Goal: Information Seeking & Learning: Compare options

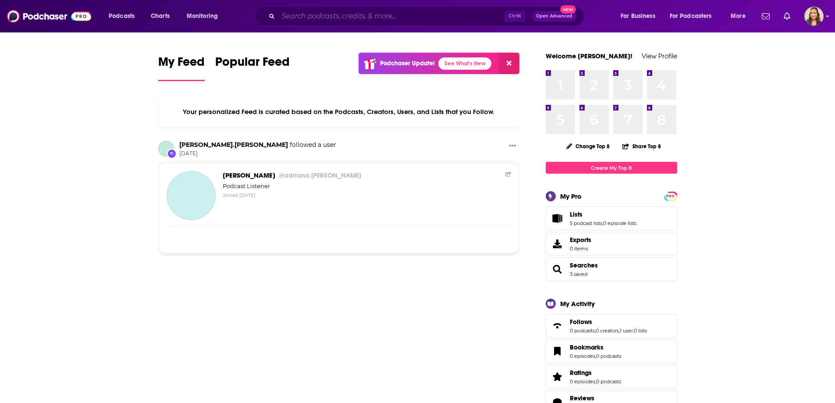
click at [307, 13] on input "Search podcasts, credits, & more..." at bounding box center [391, 16] width 226 height 14
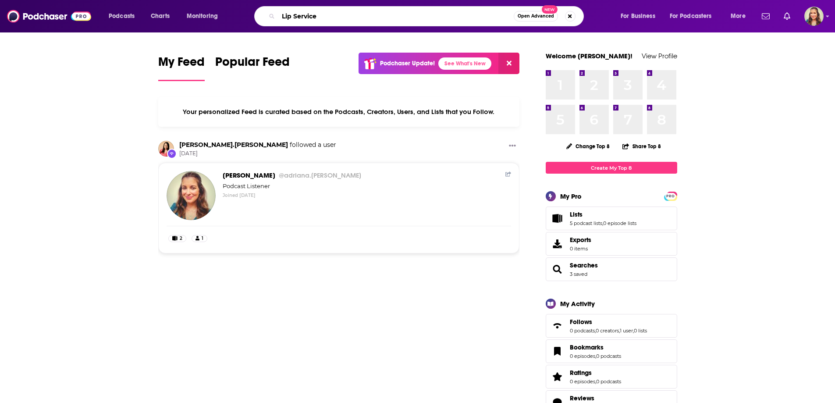
type input "Lip Service"
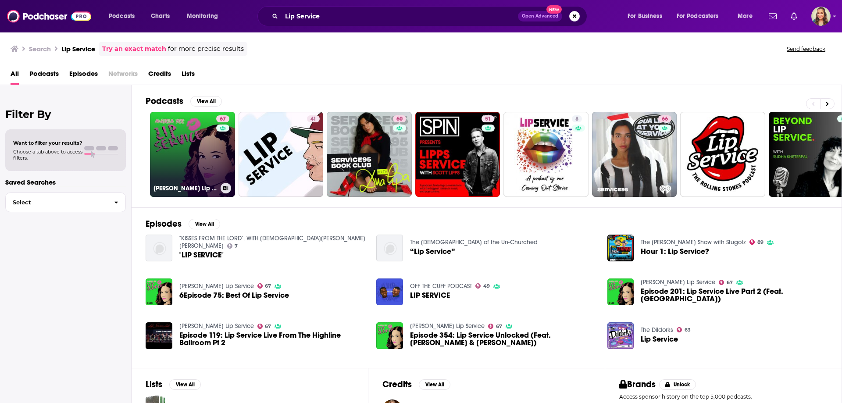
click at [160, 151] on link "67 Angela Yee's Lip Service" at bounding box center [192, 154] width 85 height 85
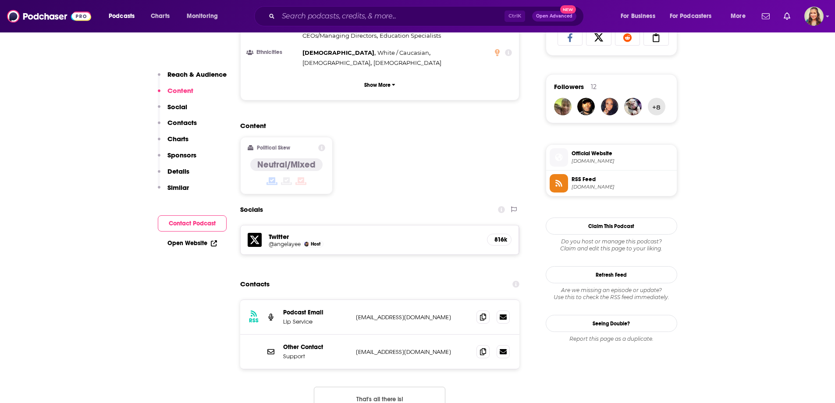
scroll to position [789, 0]
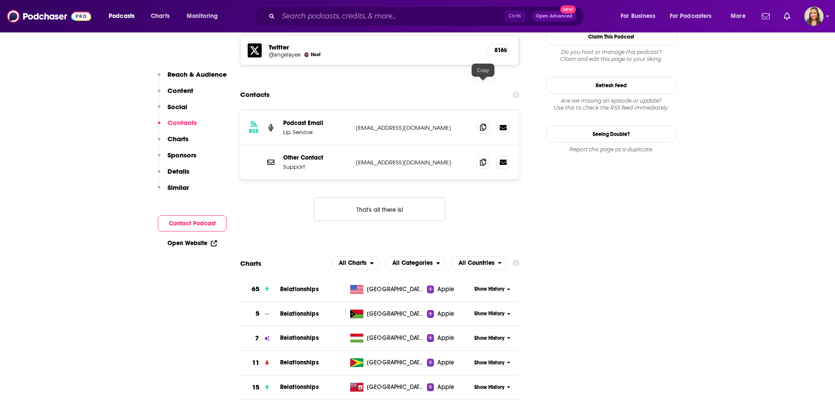
click at [483, 124] on icon at bounding box center [483, 127] width 6 height 7
click at [394, 197] on button "That's all there is!" at bounding box center [379, 209] width 131 height 24
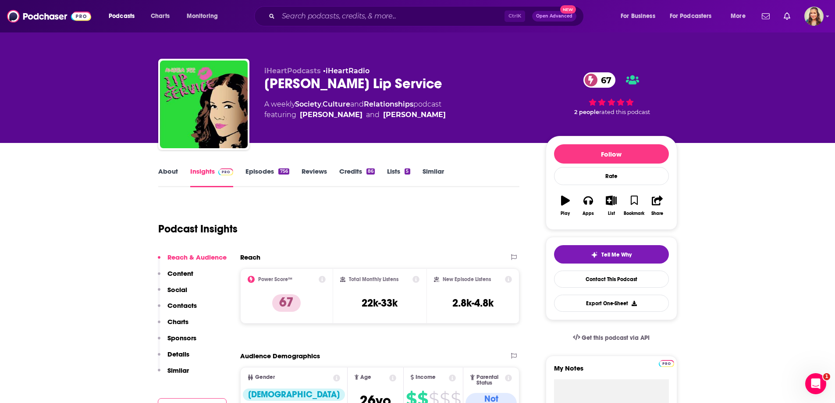
click at [172, 173] on link "About" at bounding box center [168, 177] width 20 height 20
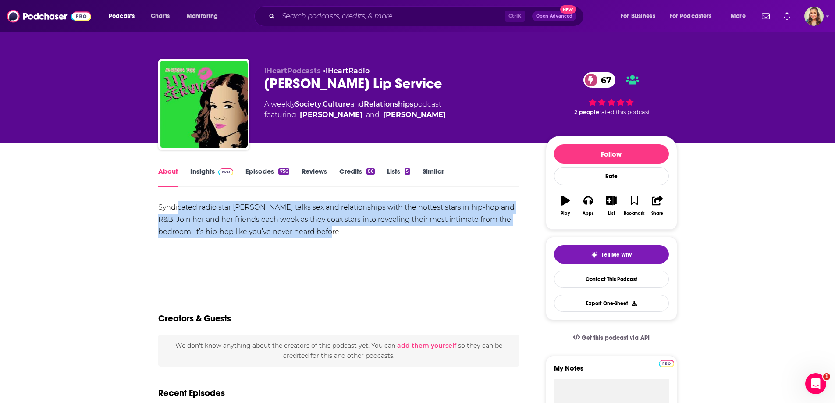
drag, startPoint x: 181, startPoint y: 206, endPoint x: 348, endPoint y: 235, distance: 169.5
click at [348, 235] on div "Syndicated radio star Angela Yee talks sex and relationships with the hottest s…" at bounding box center [339, 219] width 362 height 37
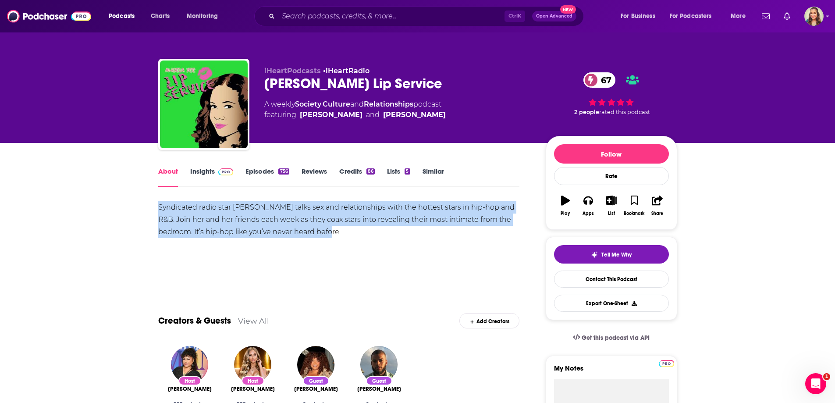
drag, startPoint x: 156, startPoint y: 203, endPoint x: 355, endPoint y: 236, distance: 201.7
copy div "Syndicated radio star Angela Yee talks sex and relationships with the hottest s…"
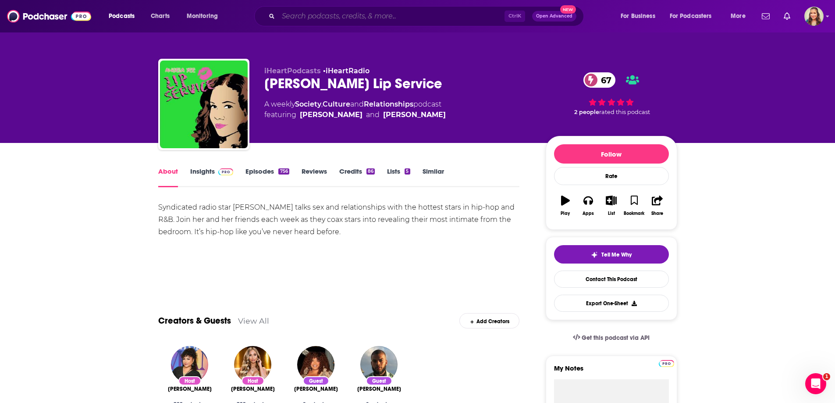
click at [337, 16] on input "Search podcasts, credits, & more..." at bounding box center [391, 16] width 226 height 14
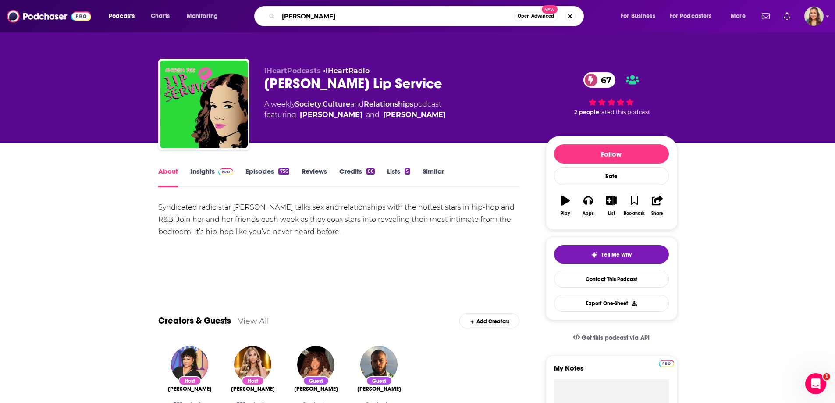
type input "Imani Gandy"
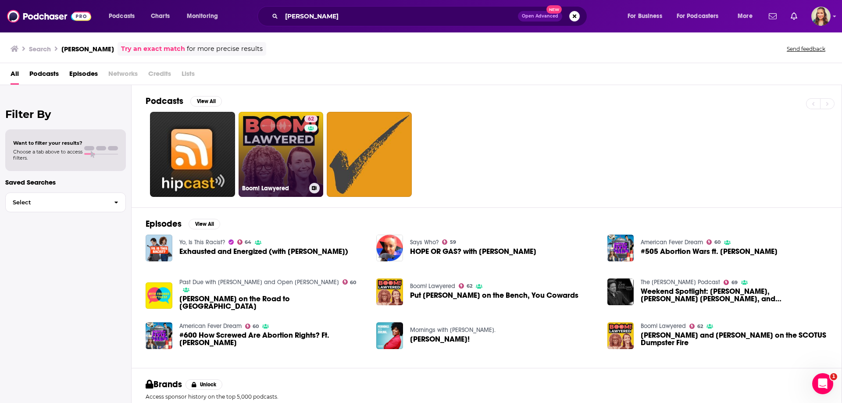
click at [288, 160] on link "62 Boom! Lawyered" at bounding box center [280, 154] width 85 height 85
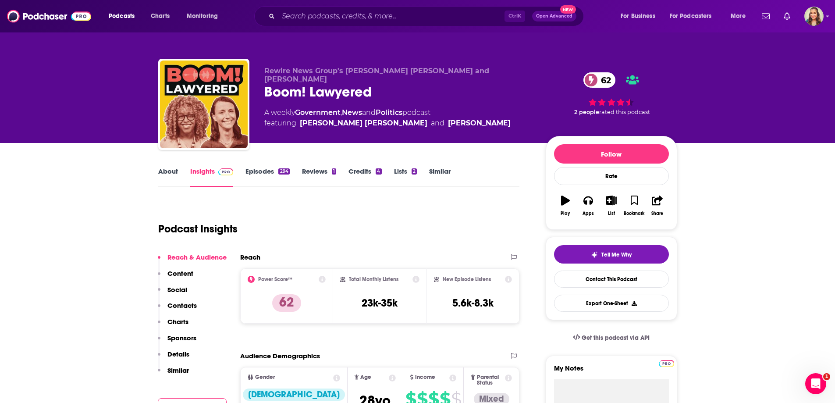
click at [165, 176] on link "About" at bounding box center [168, 177] width 20 height 20
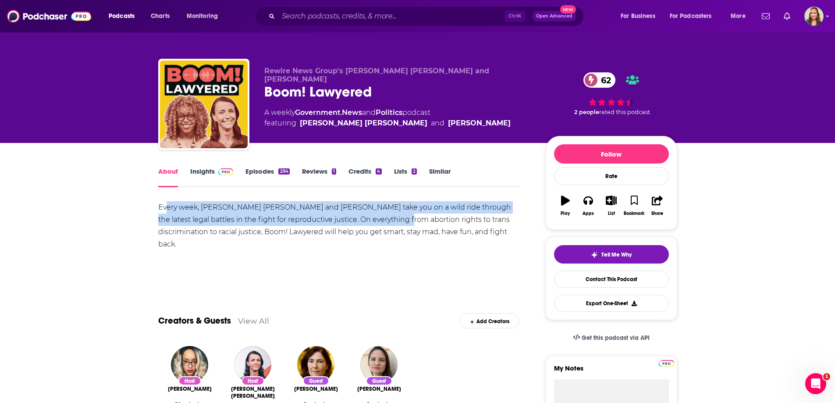
drag, startPoint x: 318, startPoint y: 206, endPoint x: 397, endPoint y: 225, distance: 81.2
click at [397, 225] on div "Every week, Jessica Mason Pieklo and Imani Gandy take you on a wild ride throug…" at bounding box center [339, 238] width 362 height 74
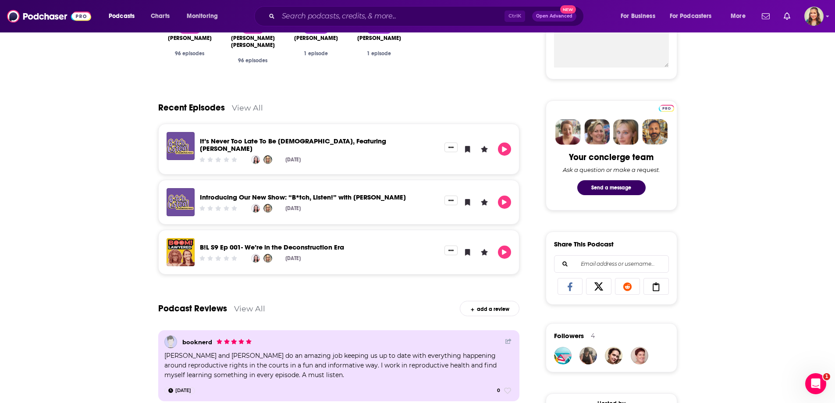
scroll to position [131, 0]
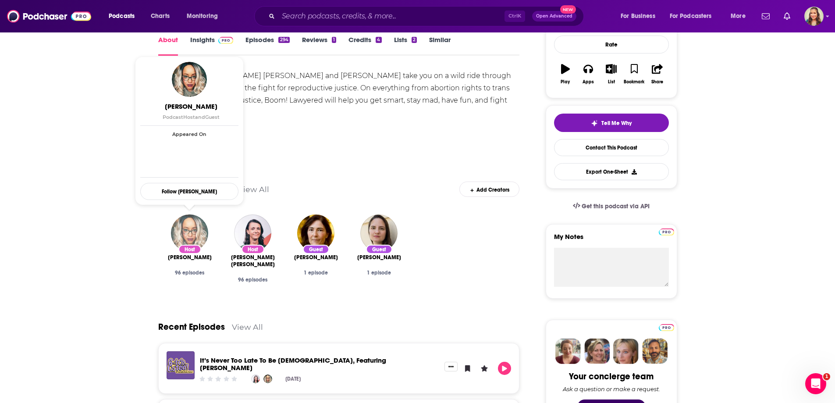
click at [193, 225] on img "Imani Gandi" at bounding box center [189, 232] width 37 height 37
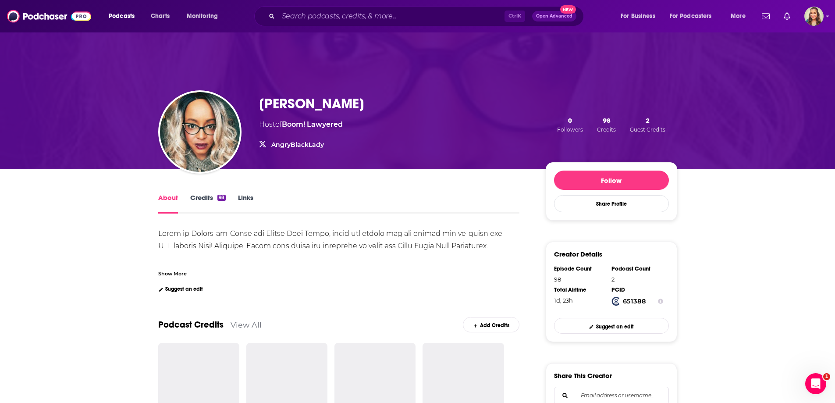
click at [204, 199] on link "Credits 98" at bounding box center [208, 203] width 36 height 20
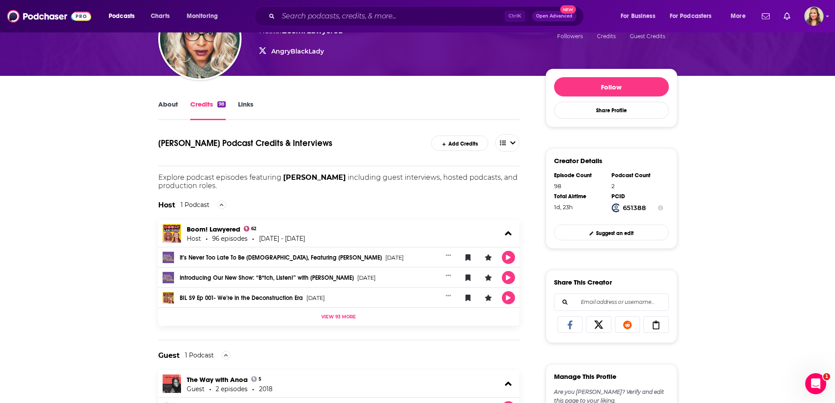
scroll to position [219, 0]
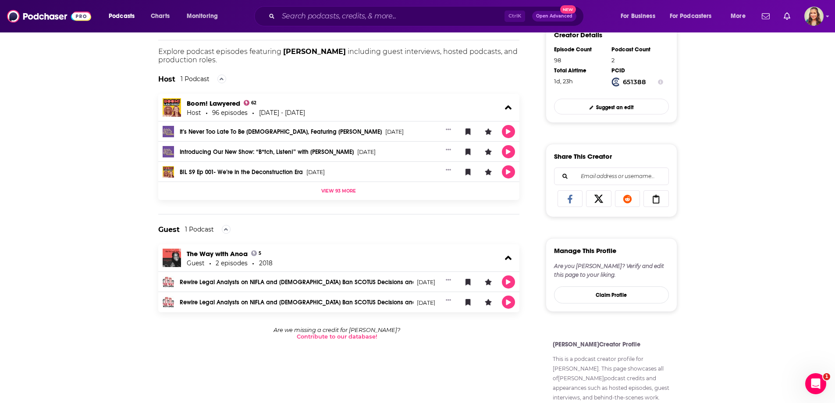
click at [299, 151] on link "Introducing Our New Show: “B*tch, Listen!” with Imani Gandy" at bounding box center [267, 152] width 174 height 6
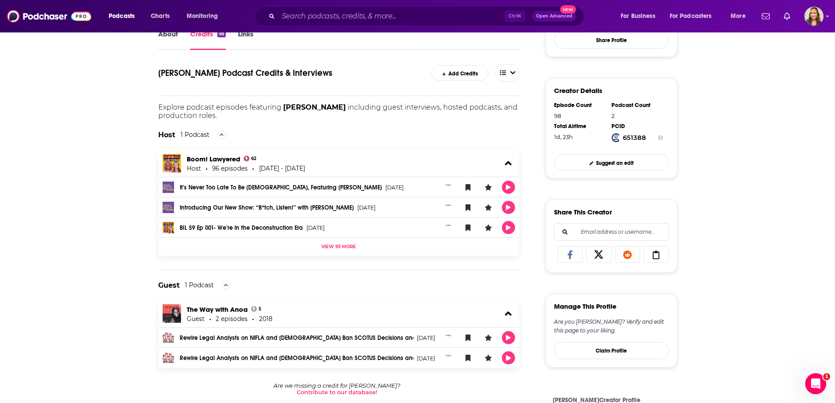
scroll to position [88, 0]
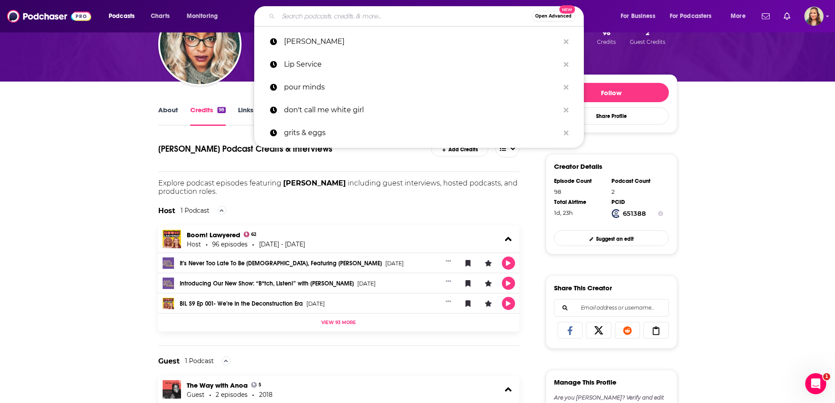
click at [292, 18] on input "Search podcasts, credits, & more..." at bounding box center [404, 16] width 253 height 14
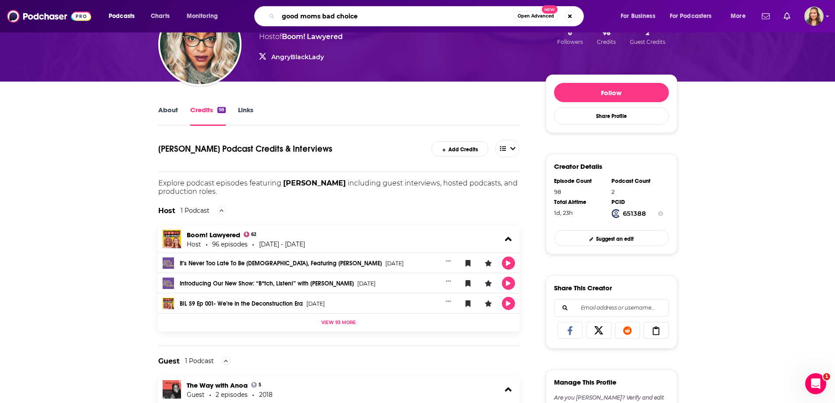
type input "good moms bad choices"
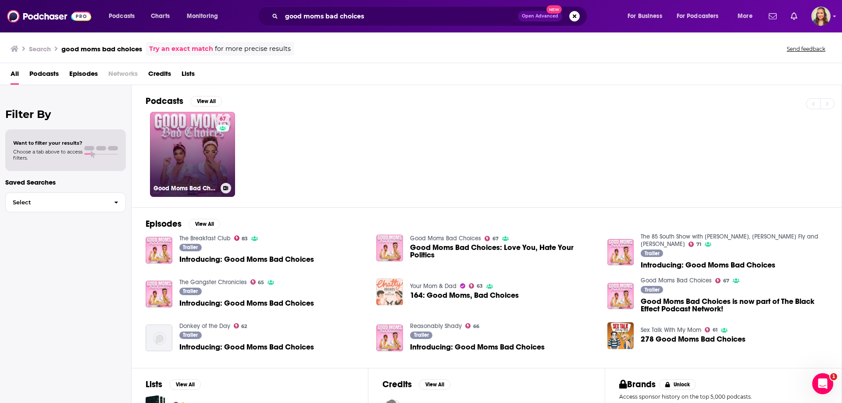
click at [163, 153] on link "67 Good Moms Bad Choices" at bounding box center [192, 154] width 85 height 85
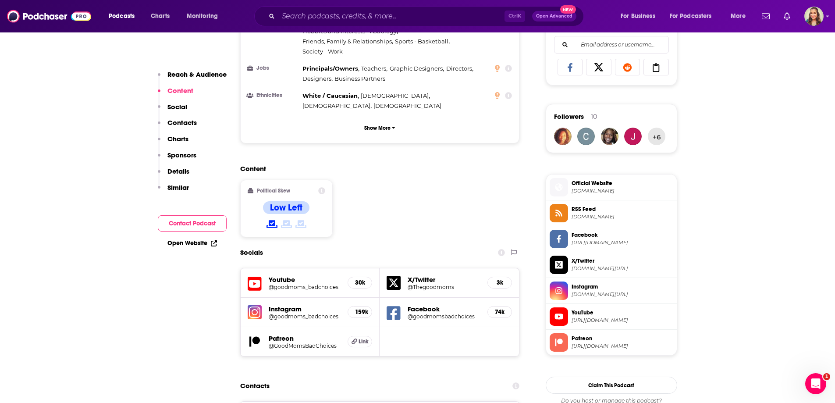
scroll to position [789, 0]
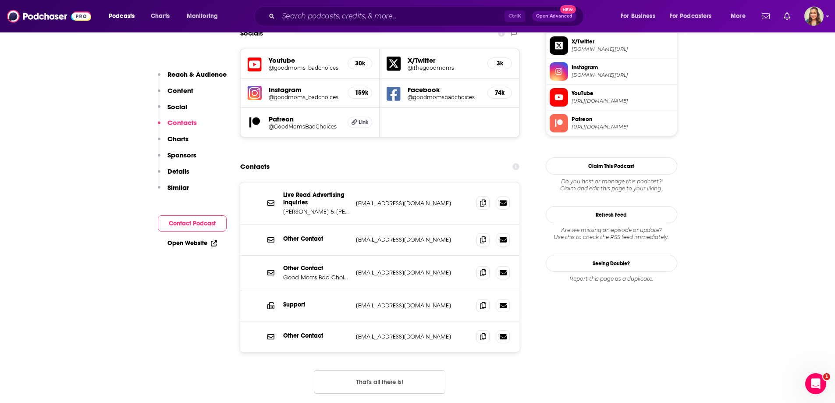
click at [384, 370] on button "That's all there is!" at bounding box center [379, 382] width 131 height 24
click at [484, 266] on span at bounding box center [482, 272] width 13 height 13
click at [352, 15] on input "Search podcasts, credits, & more..." at bounding box center [391, 16] width 226 height 14
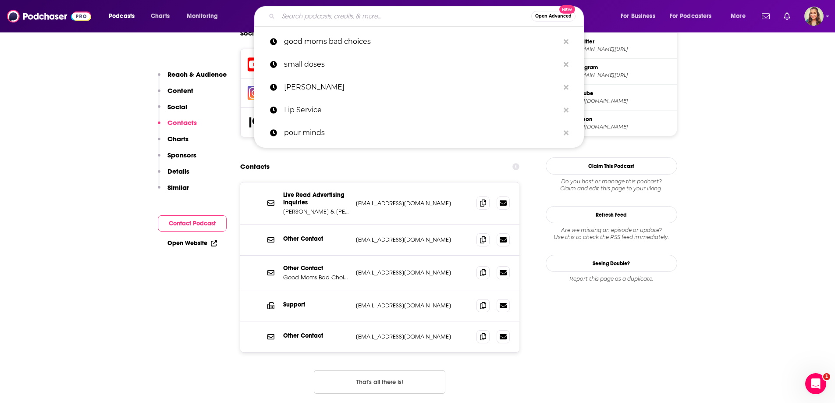
paste input "Don’t Call Me White Girl"
type input "Don’t Call Me White Girl"
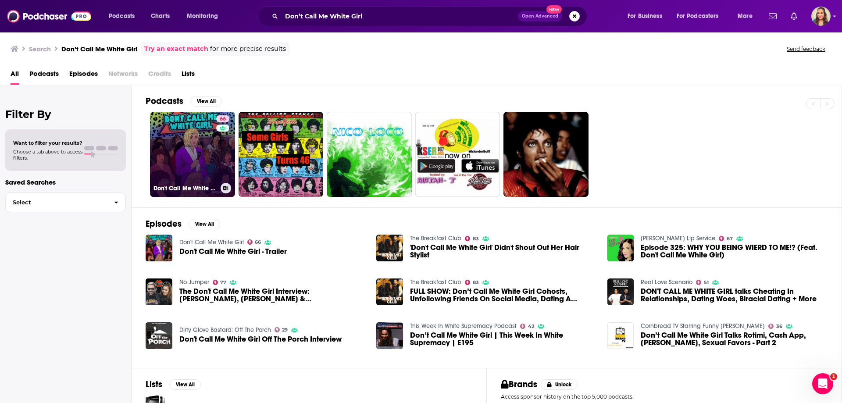
click at [173, 137] on link "66 Don't Call Me White Girl" at bounding box center [192, 154] width 85 height 85
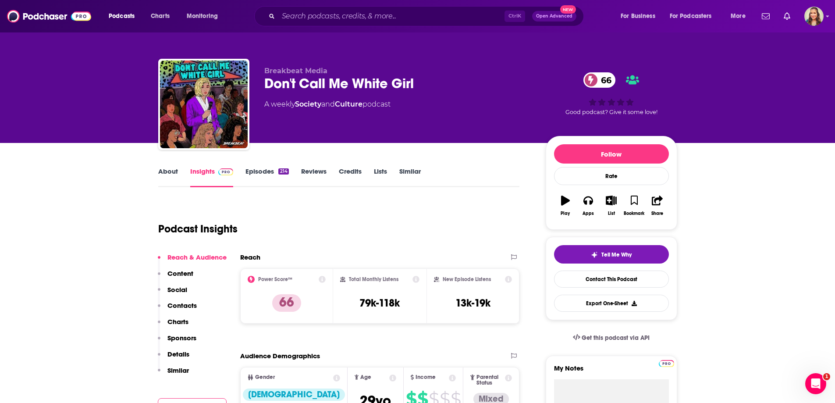
click at [169, 175] on link "About" at bounding box center [168, 177] width 20 height 20
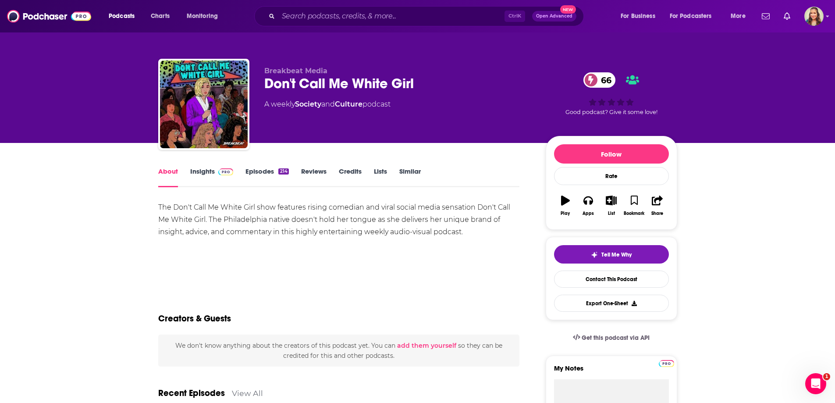
click at [200, 173] on link "Insights" at bounding box center [211, 177] width 43 height 20
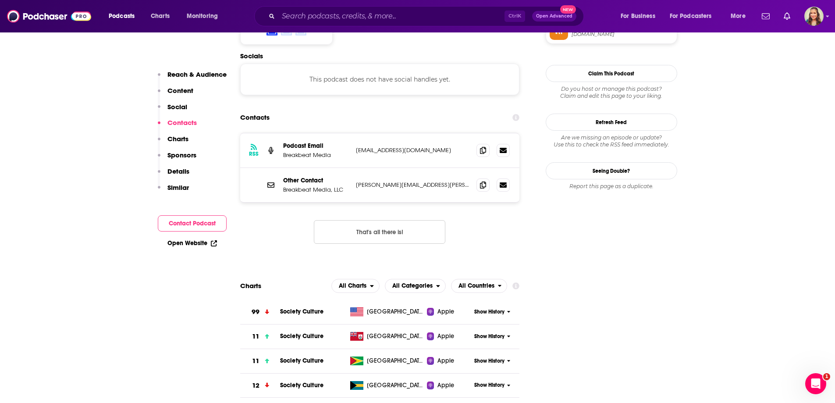
scroll to position [701, 0]
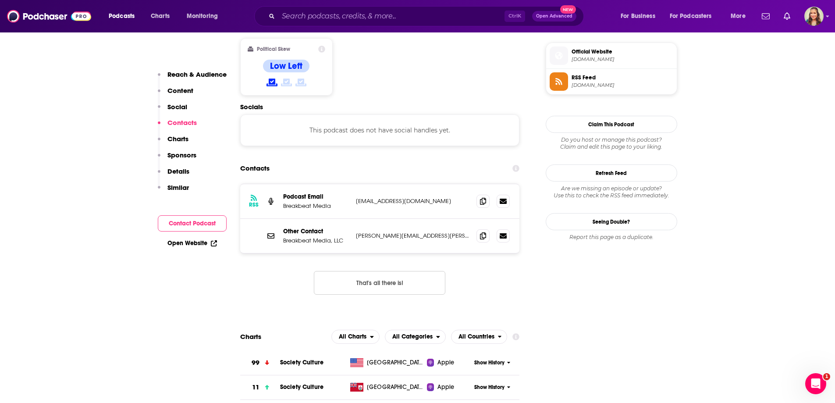
click at [374, 271] on button "That's all there is!" at bounding box center [379, 283] width 131 height 24
click at [389, 19] on input "Search podcasts, credits, & more..." at bounding box center [391, 16] width 226 height 14
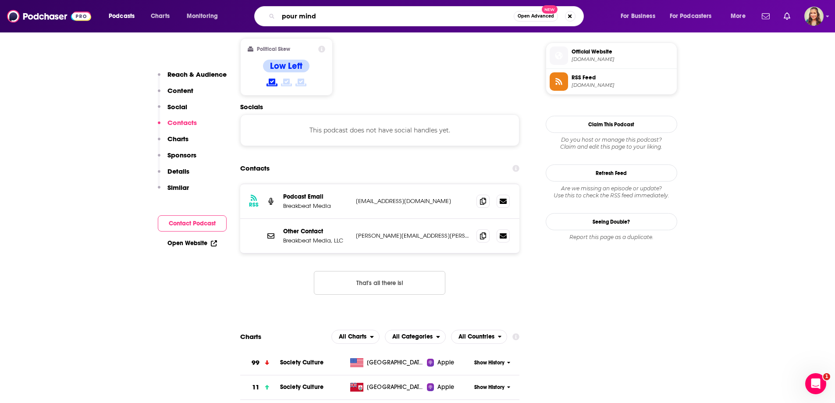
type input "pour minds"
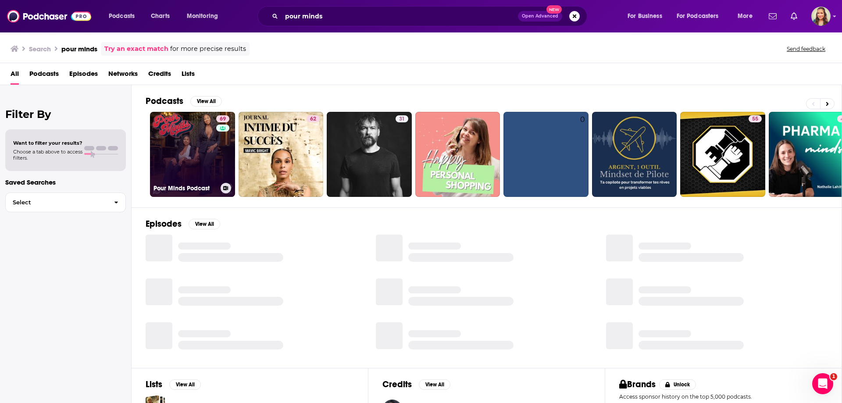
click at [195, 160] on link "69 Pour Minds Podcast" at bounding box center [192, 154] width 85 height 85
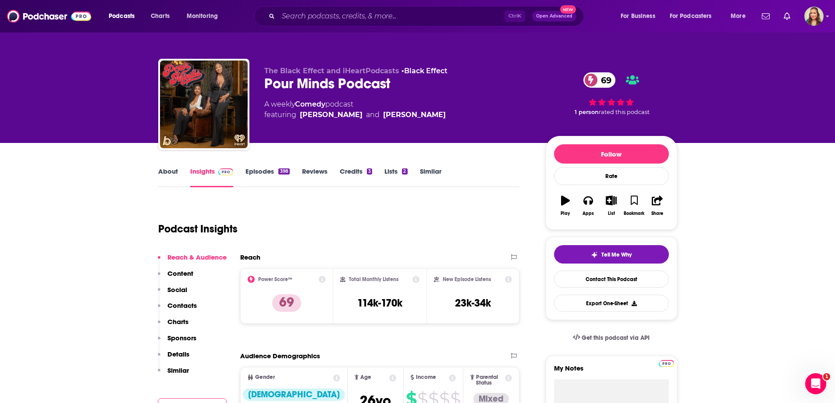
click at [170, 174] on link "About" at bounding box center [168, 177] width 20 height 20
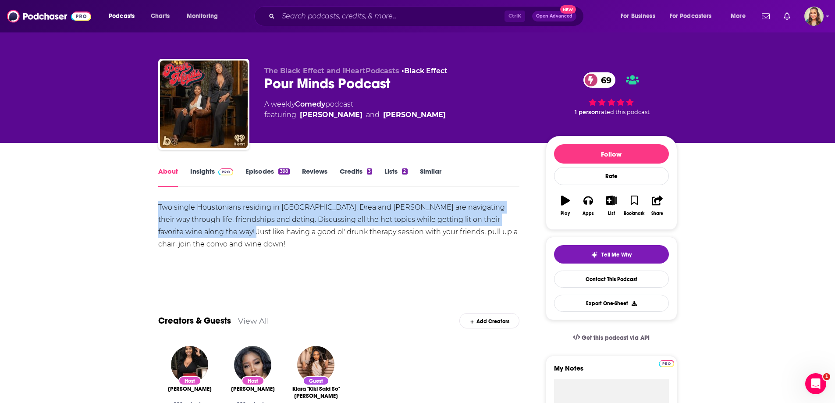
drag, startPoint x: 153, startPoint y: 199, endPoint x: 240, endPoint y: 226, distance: 91.2
click at [240, 226] on div "Two single Houstonians residing in Atlanta, Drea and Lex are navigating their w…" at bounding box center [339, 225] width 362 height 49
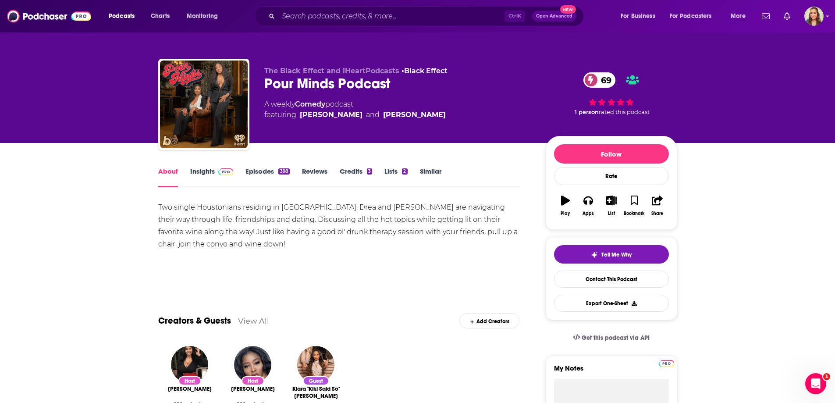
click at [213, 170] on link "Insights" at bounding box center [211, 177] width 43 height 20
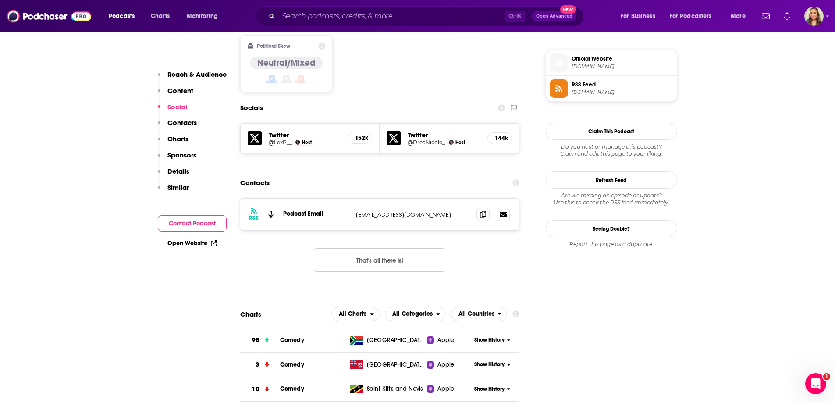
scroll to position [701, 0]
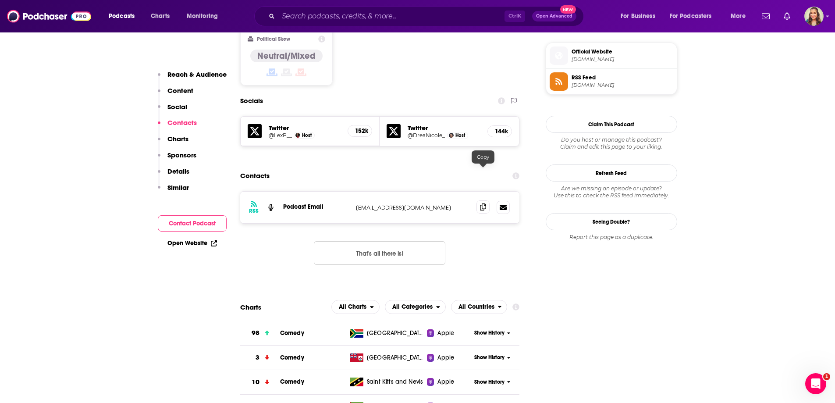
click at [479, 200] on span at bounding box center [482, 206] width 13 height 13
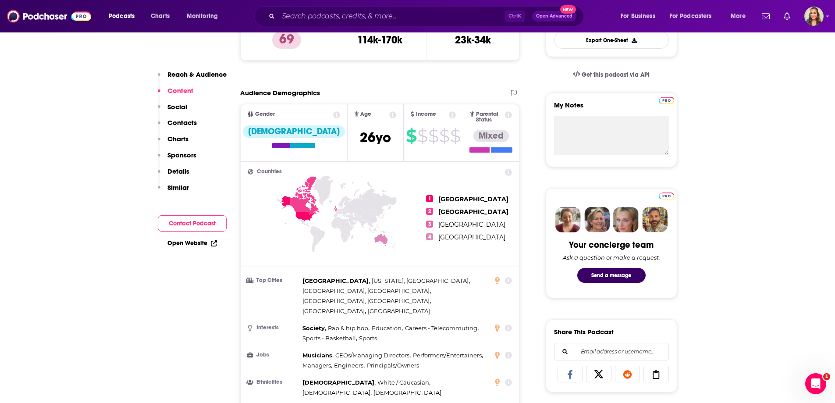
scroll to position [0, 0]
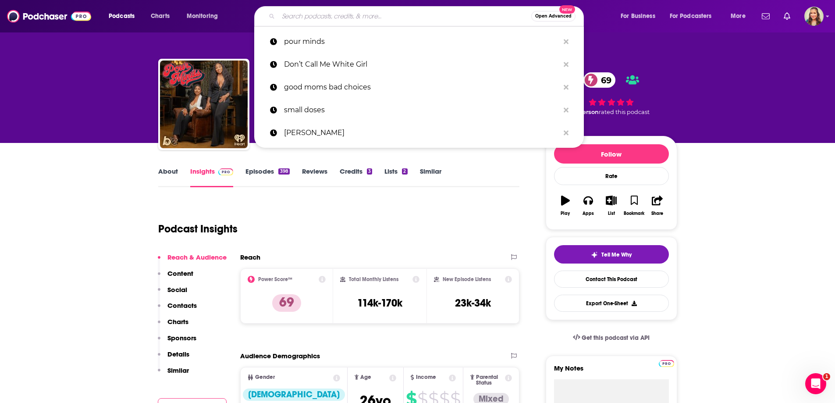
click at [325, 11] on input "Search podcasts, credits, & more..." at bounding box center [404, 16] width 253 height 14
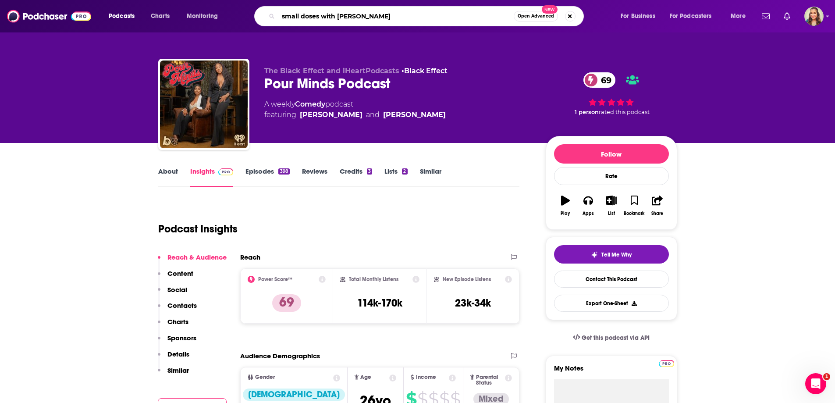
type input "small doses with amanda seales"
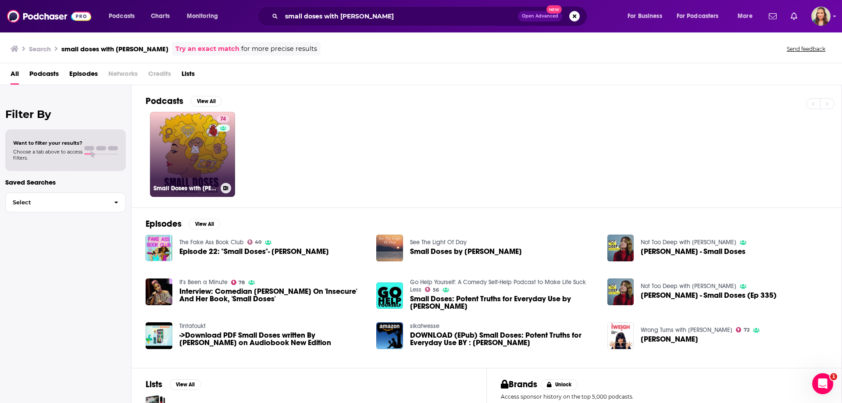
click at [179, 148] on link "74 Small Doses with Amanda Seales" at bounding box center [192, 154] width 85 height 85
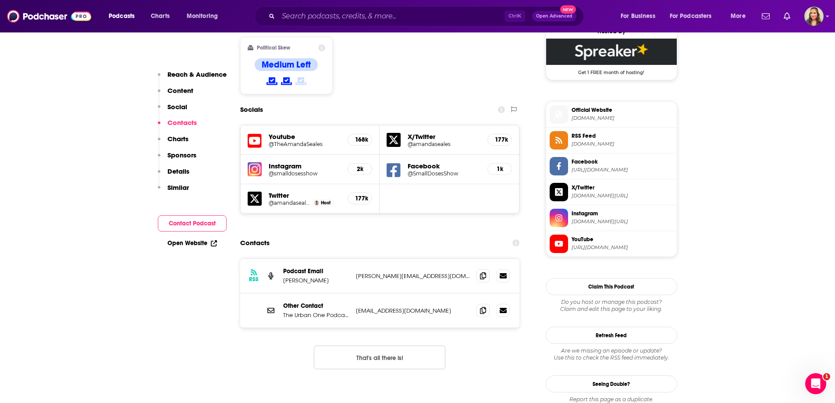
scroll to position [789, 0]
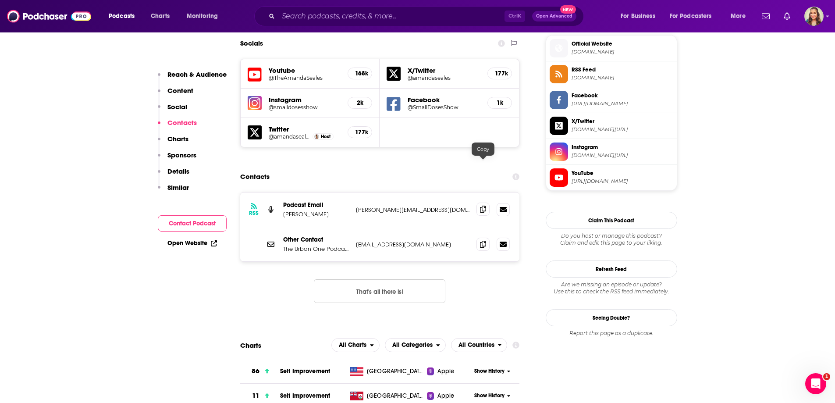
click at [483, 206] on icon at bounding box center [483, 209] width 6 height 7
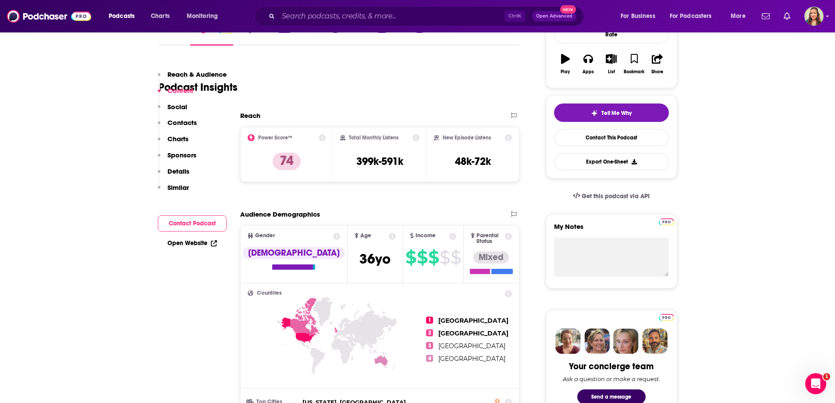
scroll to position [0, 0]
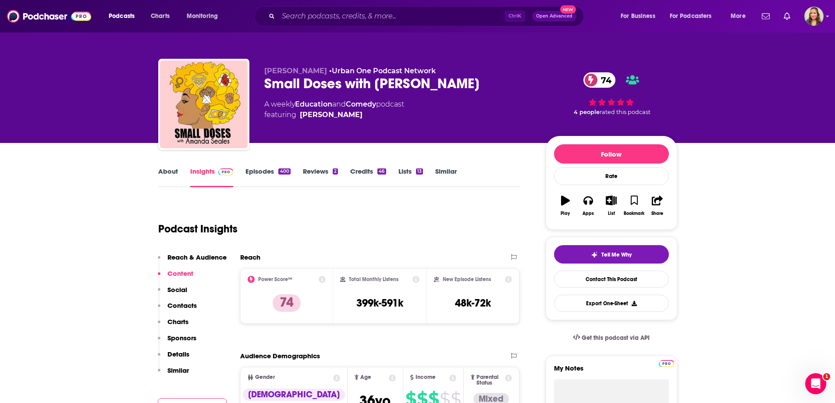
click at [445, 173] on link "Similar" at bounding box center [445, 177] width 21 height 20
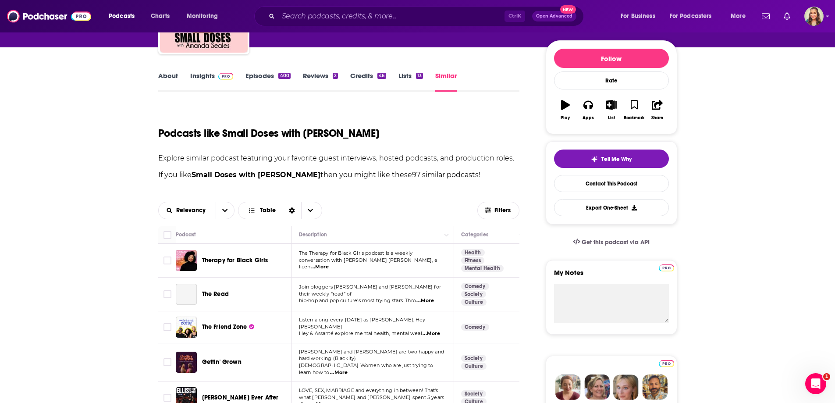
scroll to position [175, 0]
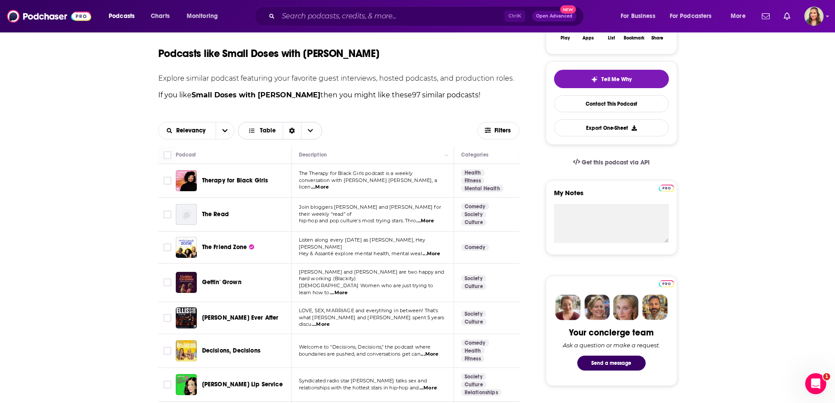
click at [313, 133] on span "Choose View" at bounding box center [310, 130] width 18 height 17
click at [380, 117] on div "Relevancy Table Table Gallery Filters" at bounding box center [339, 131] width 362 height 32
click at [498, 133] on span "Filters" at bounding box center [503, 131] width 18 height 6
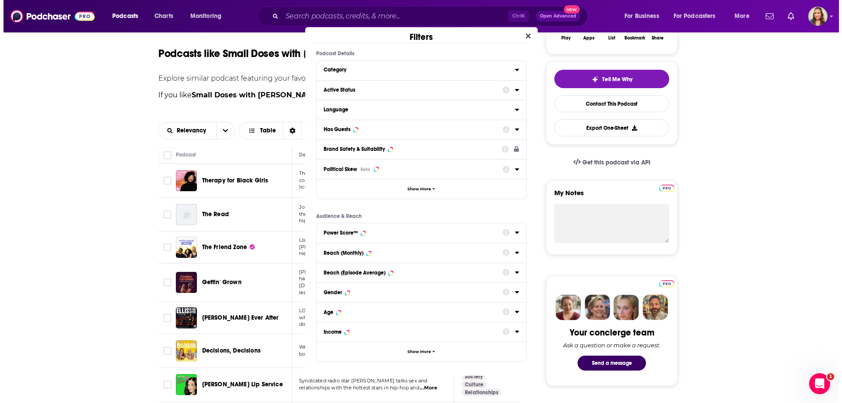
scroll to position [0, 0]
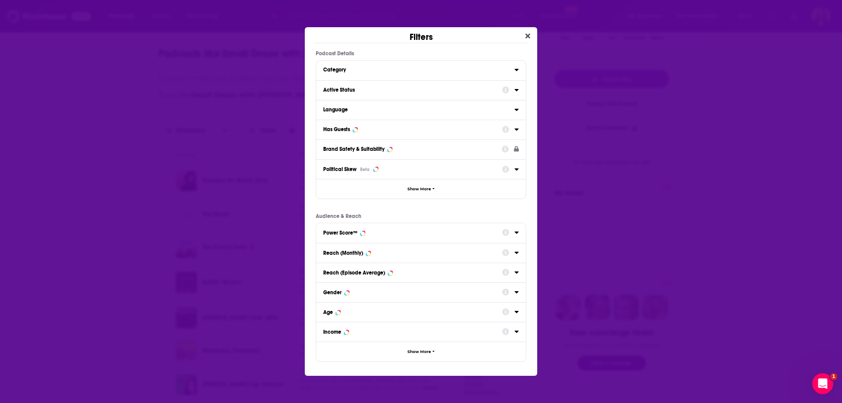
click at [515, 129] on icon "Dialog" at bounding box center [516, 129] width 4 height 2
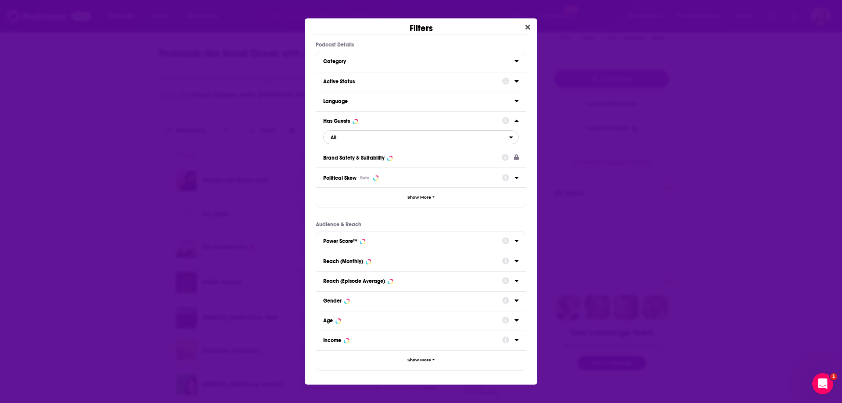
click at [340, 136] on span "All" at bounding box center [415, 136] width 185 height 11
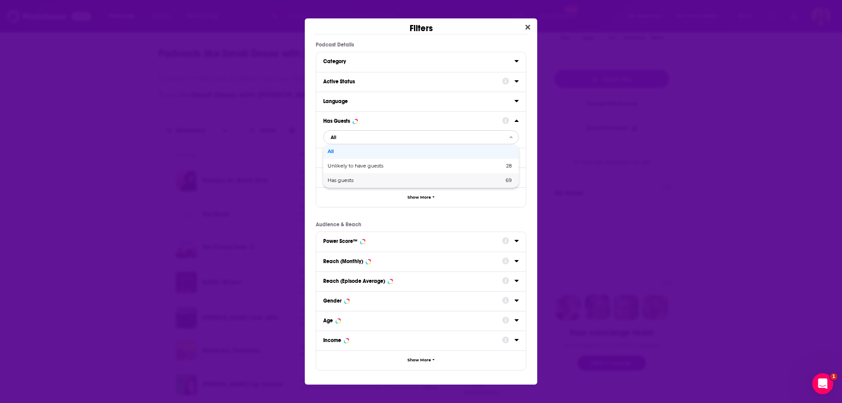
click at [378, 181] on span "Has guests" at bounding box center [377, 180] width 101 height 5
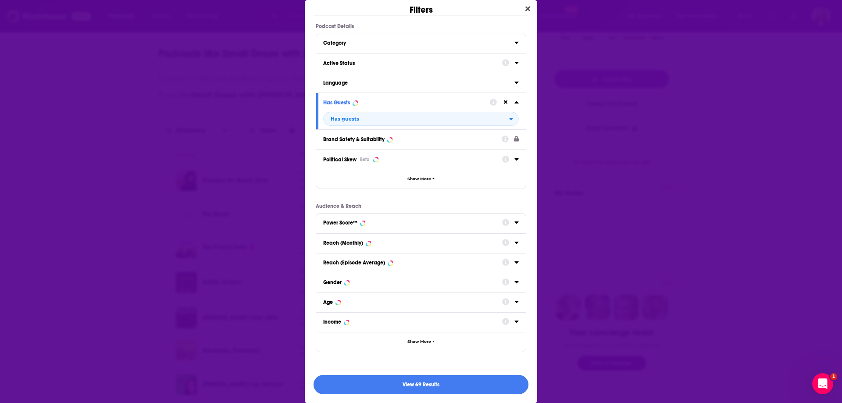
click at [419, 386] on button "View 69 Results" at bounding box center [420, 385] width 215 height 20
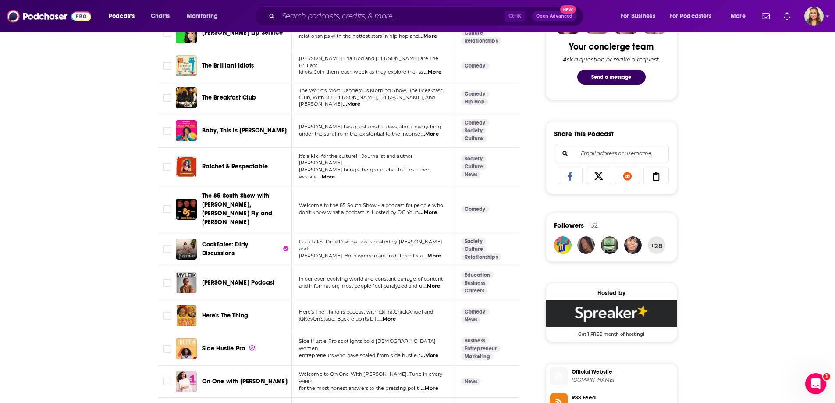
scroll to position [482, 0]
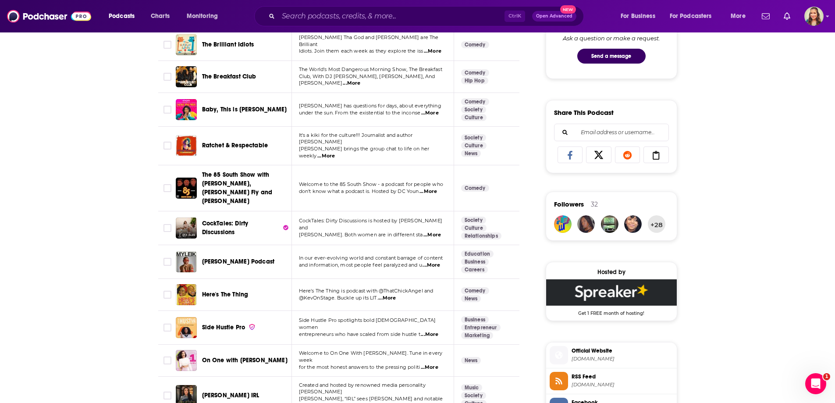
click at [432, 262] on span "...More" at bounding box center [432, 265] width 18 height 7
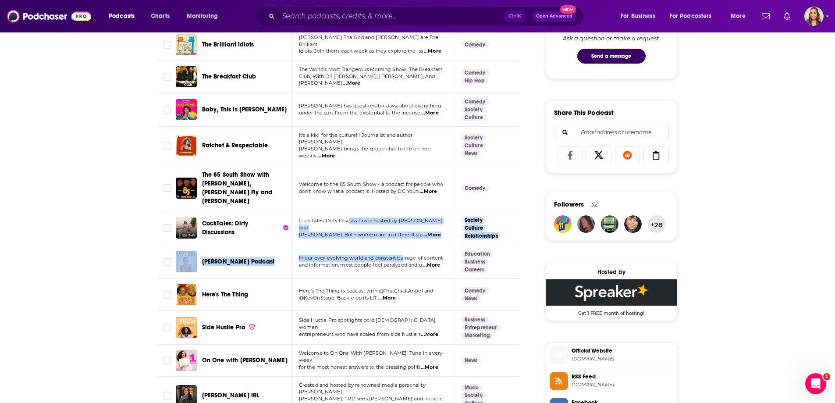
drag, startPoint x: 375, startPoint y: 217, endPoint x: 405, endPoint y: 241, distance: 38.4
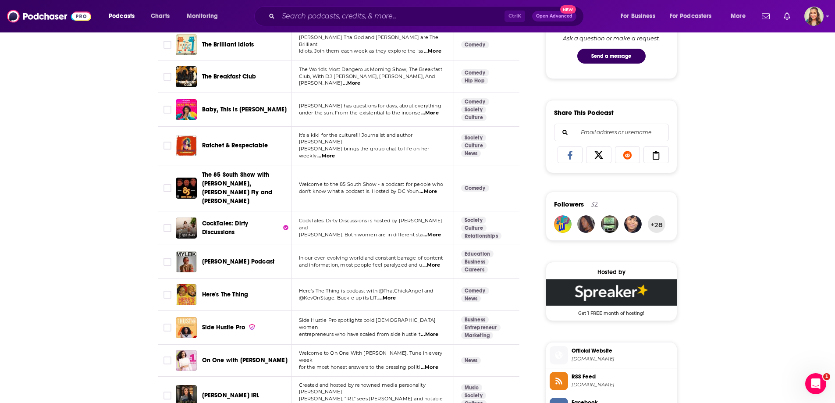
click at [430, 262] on span "...More" at bounding box center [432, 265] width 18 height 7
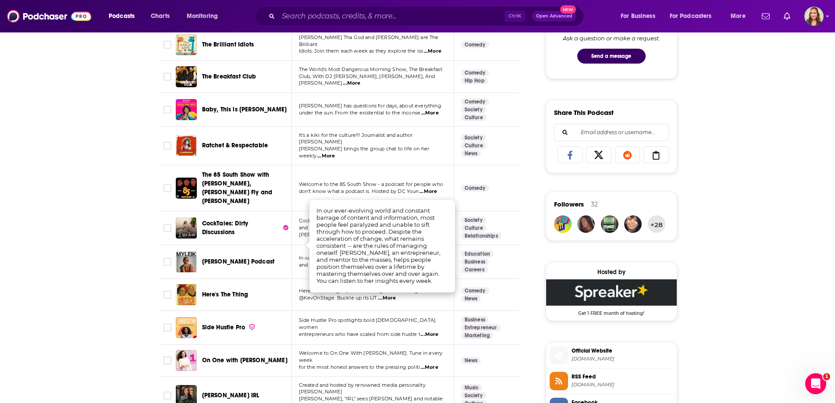
scroll to position [526, 0]
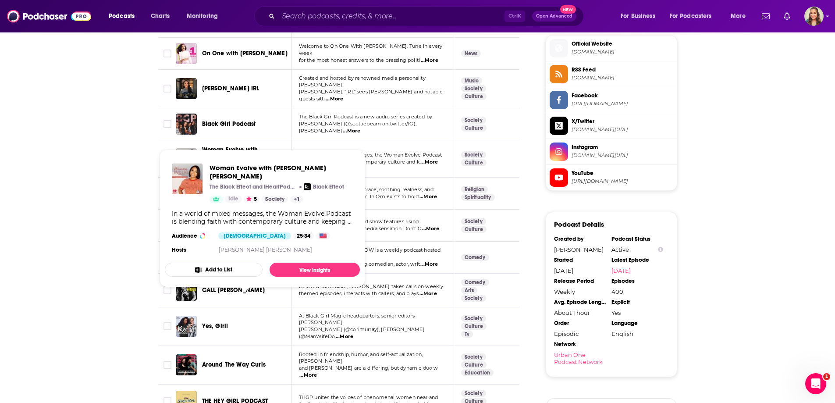
scroll to position [920, 0]
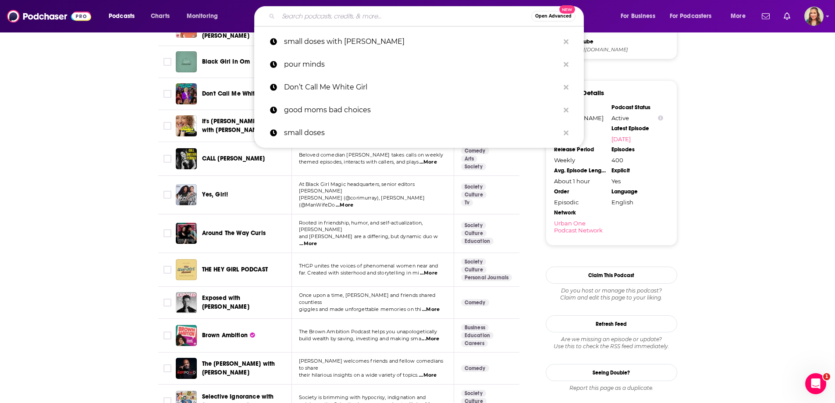
click at [354, 11] on input "Search podcasts, credits, & more..." at bounding box center [404, 16] width 253 height 14
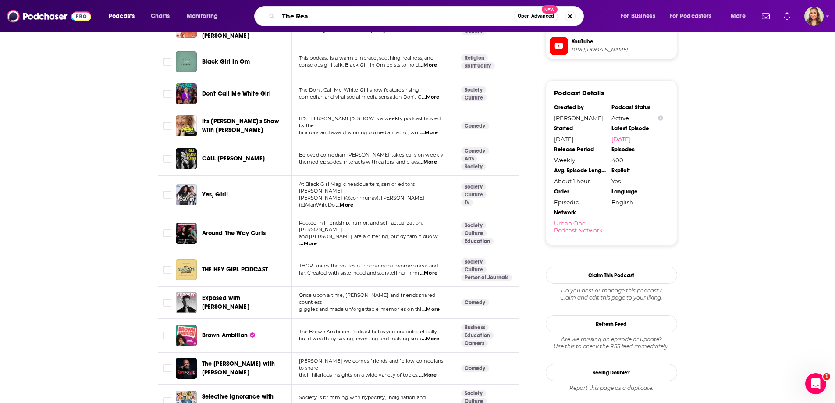
type input "The Read"
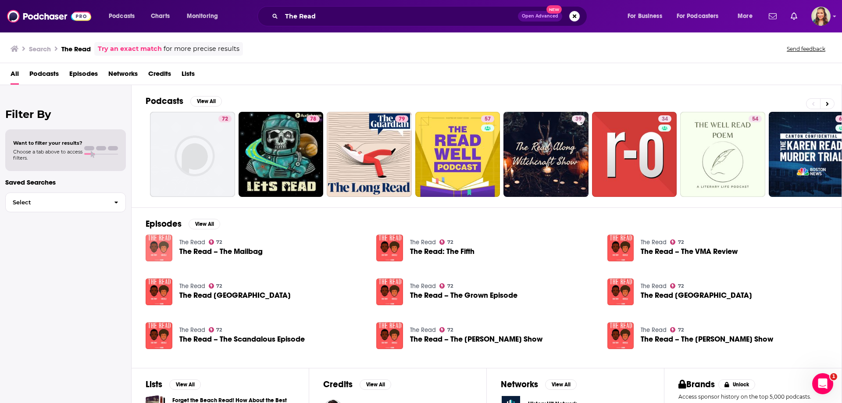
click at [159, 251] on img "The Read – The Mailbag" at bounding box center [159, 247] width 27 height 27
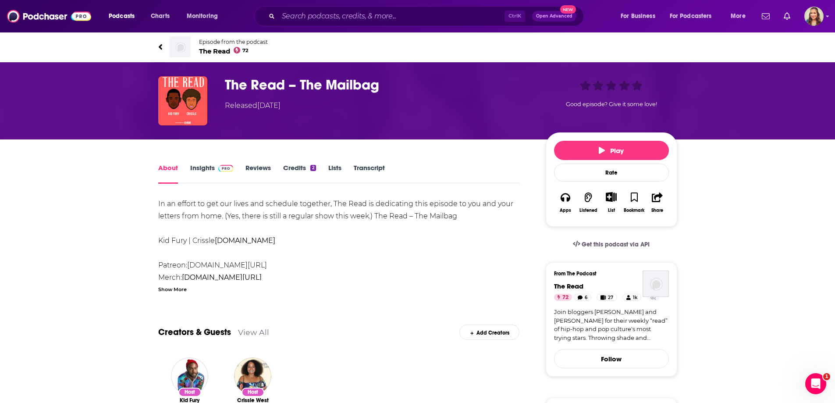
click at [210, 52] on span "The Read 72" at bounding box center [233, 51] width 69 height 8
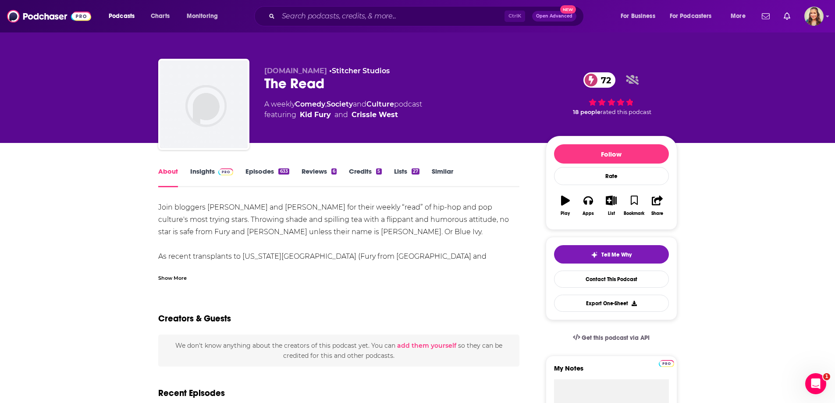
click at [444, 174] on link "Similar" at bounding box center [442, 177] width 21 height 20
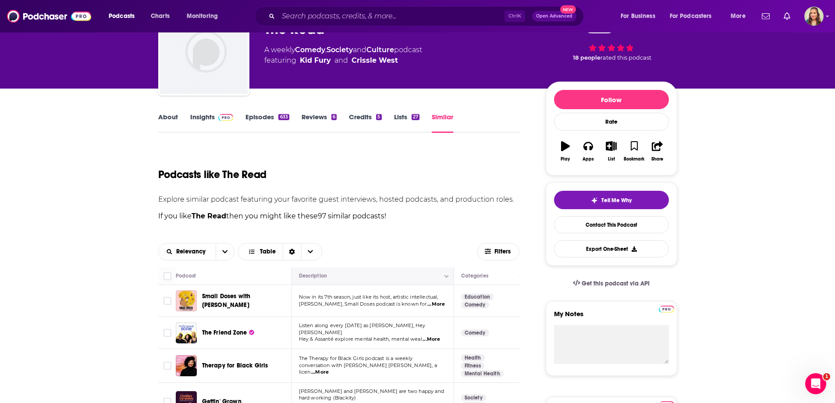
scroll to position [131, 0]
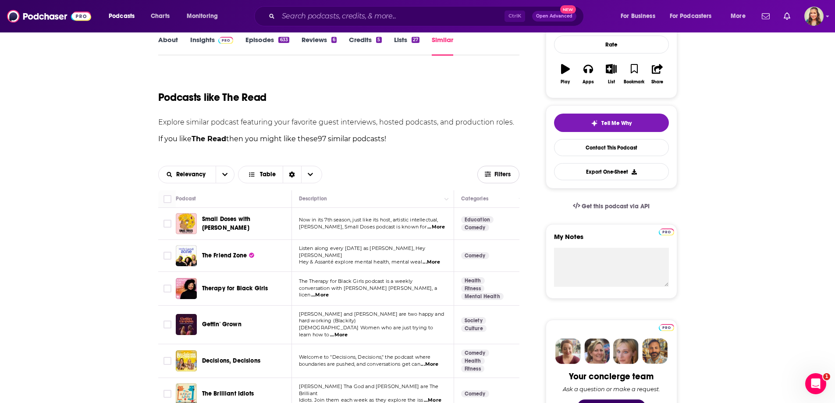
click at [499, 169] on button "Filters" at bounding box center [498, 175] width 42 height 18
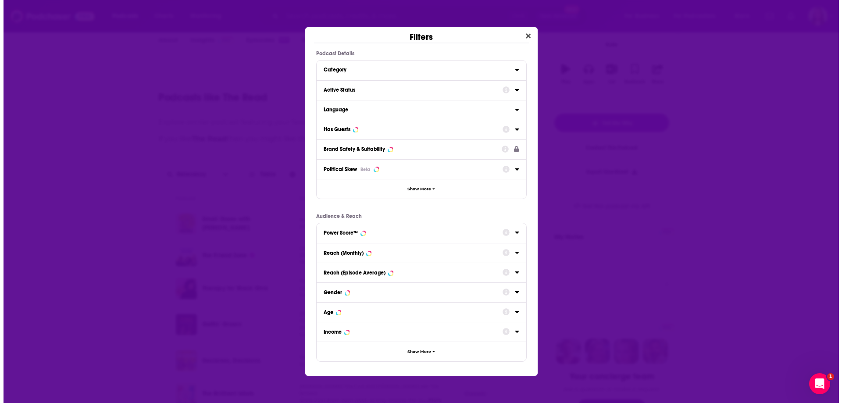
scroll to position [0, 0]
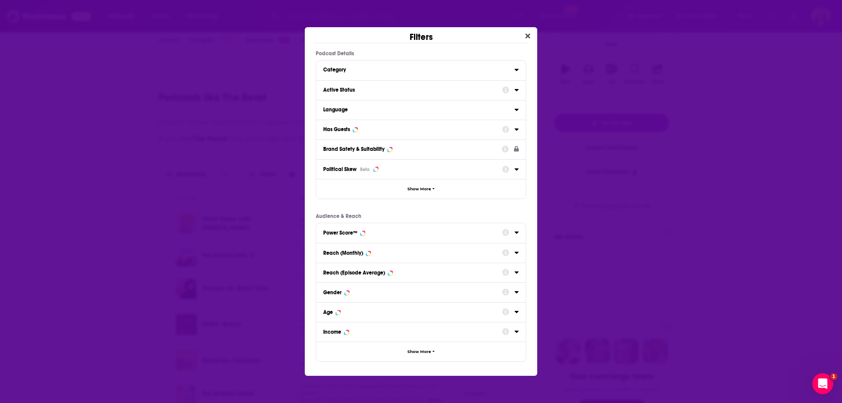
click at [515, 130] on icon "Dialog" at bounding box center [516, 129] width 4 height 7
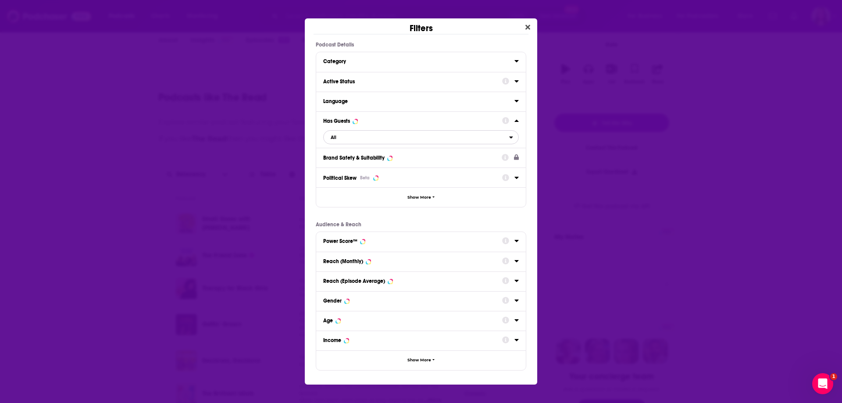
click at [369, 138] on span "All" at bounding box center [415, 136] width 185 height 11
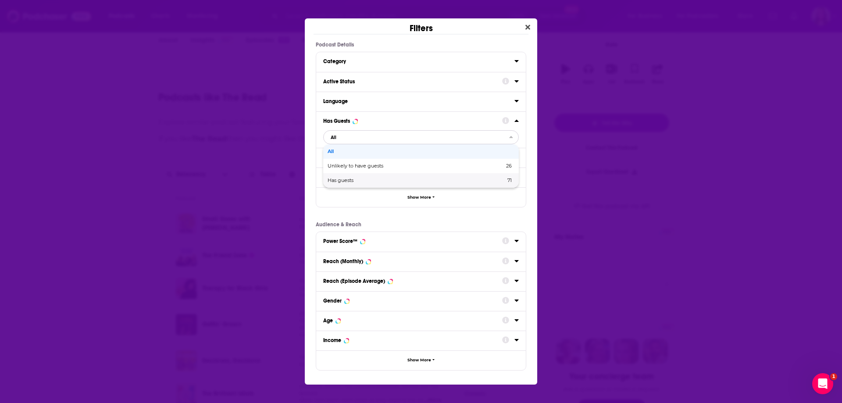
click at [355, 181] on span "Has guests" at bounding box center [378, 180] width 102 height 5
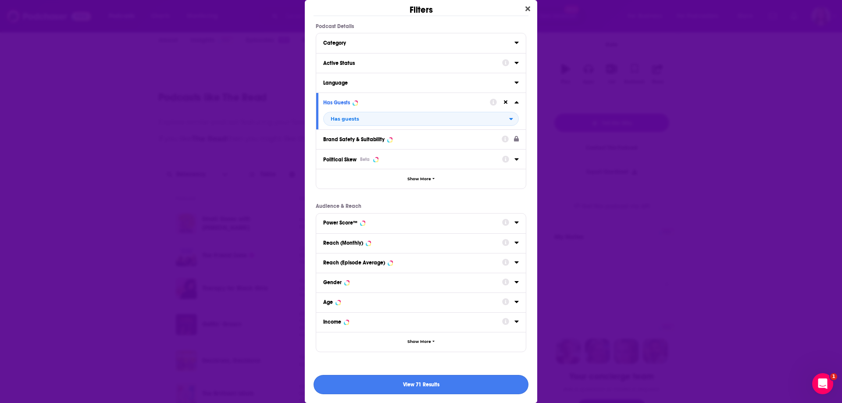
click at [409, 384] on button "View 71 Results" at bounding box center [420, 385] width 215 height 20
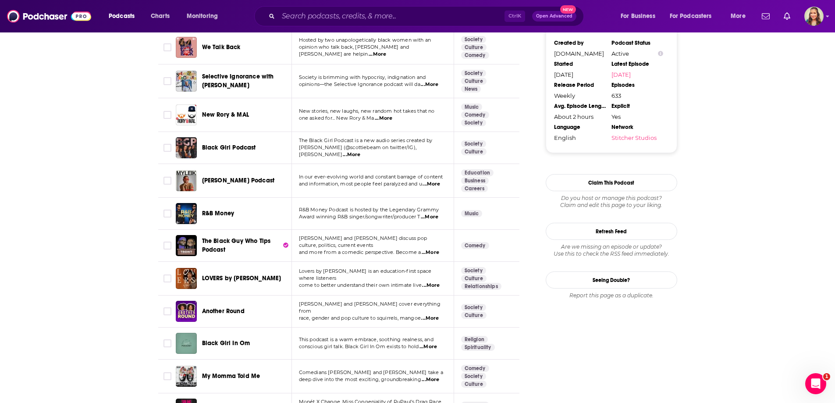
scroll to position [1140, 0]
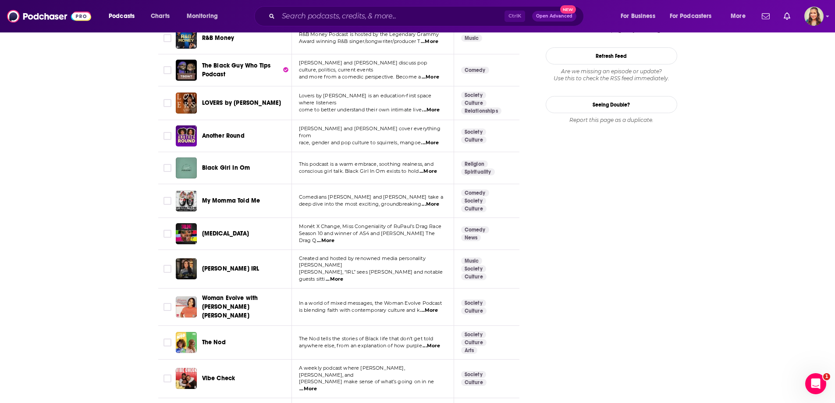
click at [343, 276] on span "...More" at bounding box center [335, 279] width 18 height 7
click at [430, 342] on span "...More" at bounding box center [432, 345] width 18 height 7
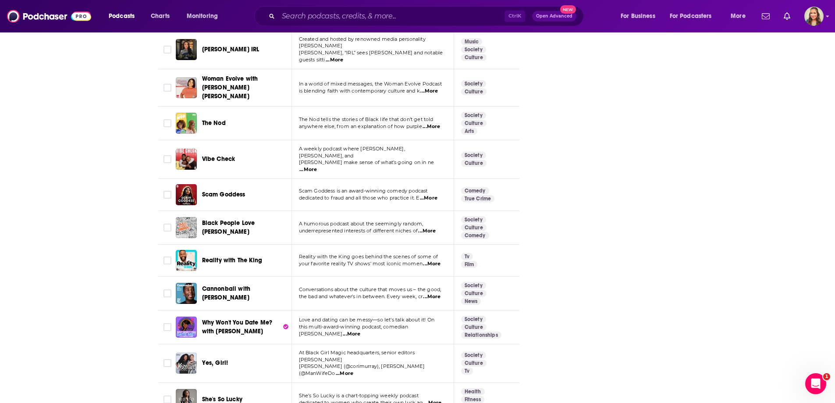
scroll to position [1403, 0]
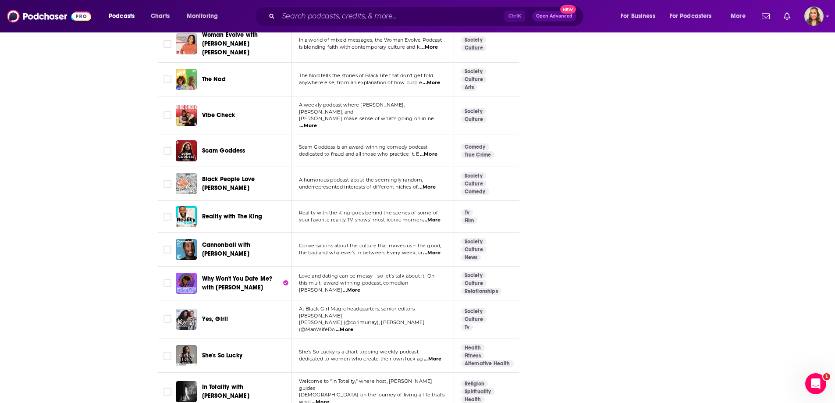
click at [353, 326] on span "...More" at bounding box center [345, 329] width 18 height 7
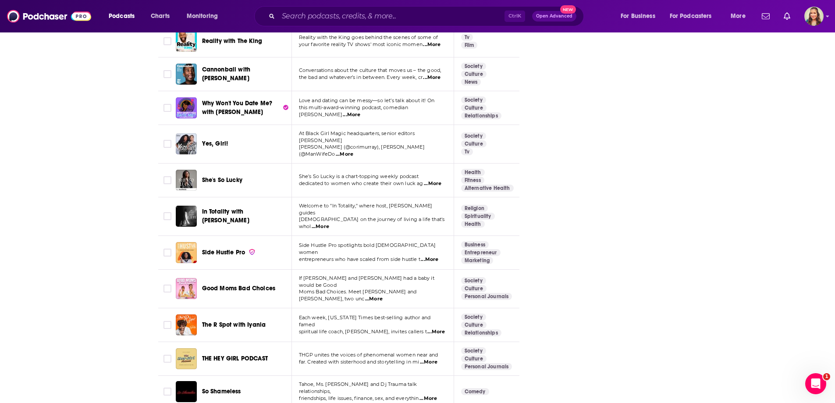
scroll to position [1709, 0]
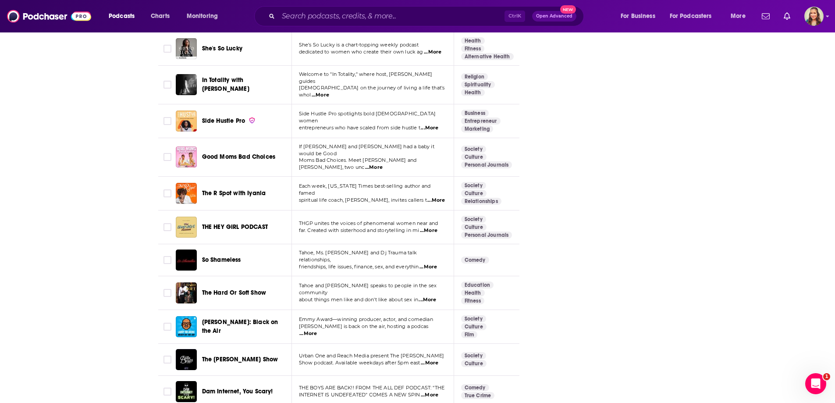
click at [317, 330] on span "...More" at bounding box center [308, 333] width 18 height 7
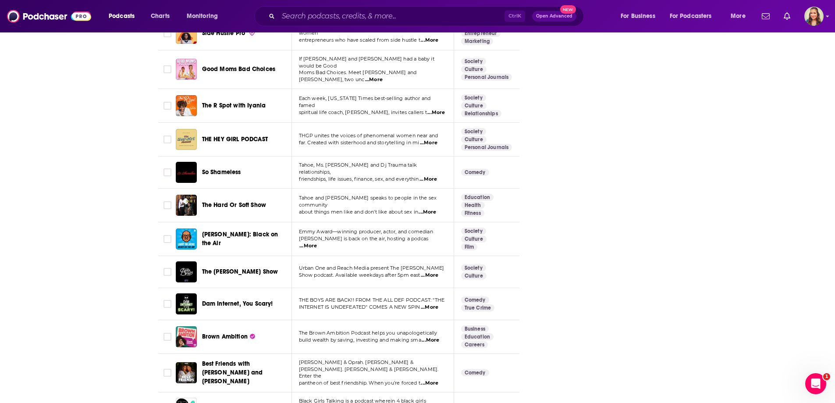
scroll to position [1885, 0]
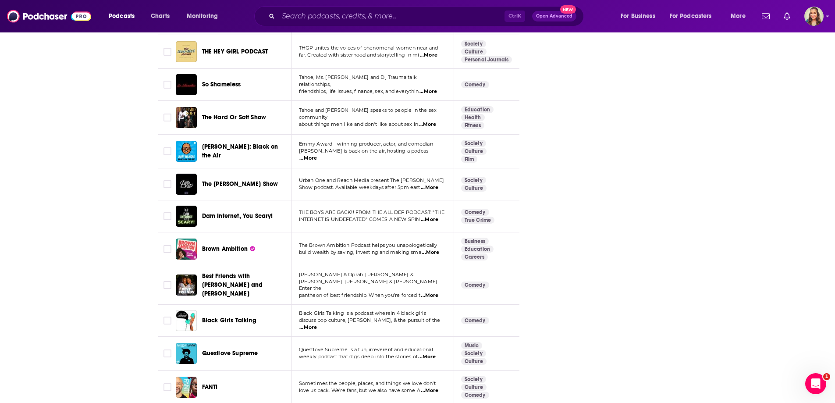
click at [317, 324] on span "...More" at bounding box center [308, 327] width 18 height 7
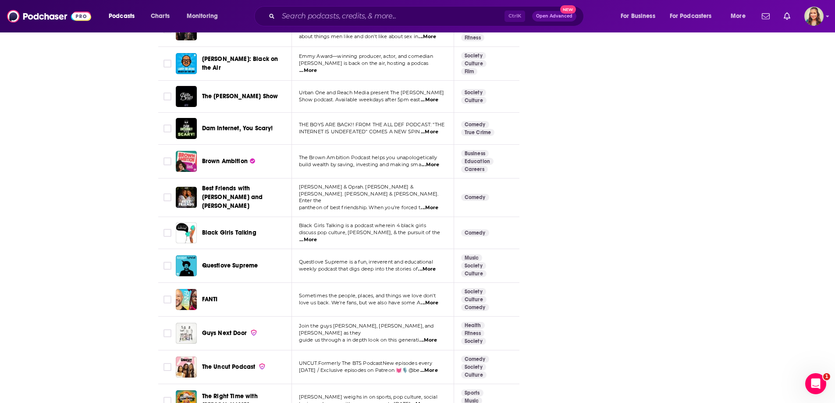
click at [426, 299] on span "...More" at bounding box center [430, 302] width 18 height 7
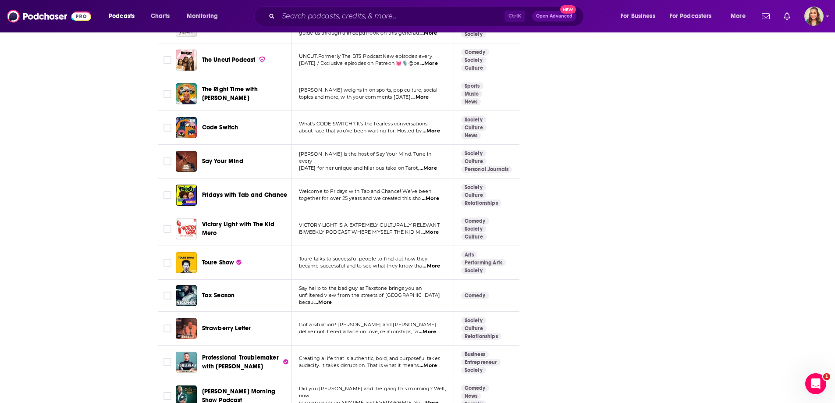
scroll to position [2298, 0]
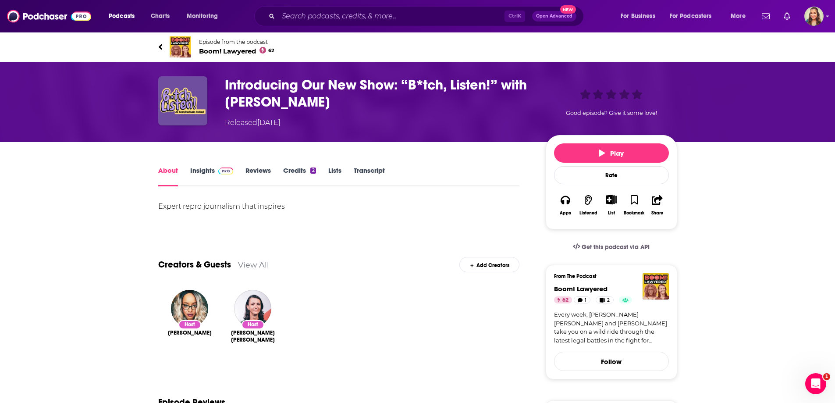
click at [209, 170] on link "Insights" at bounding box center [211, 176] width 43 height 20
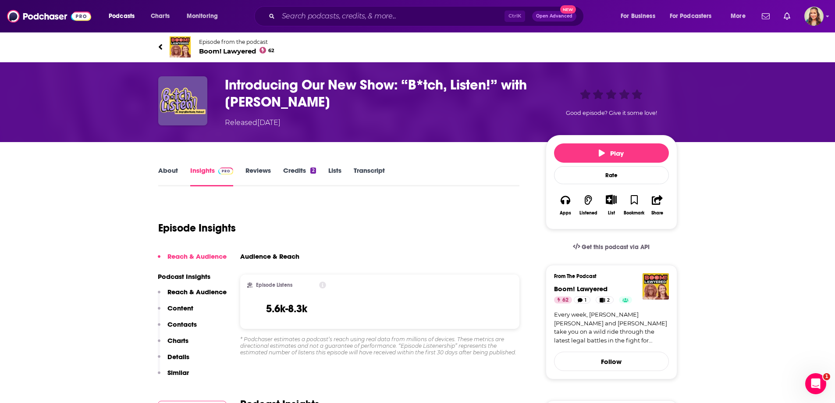
click at [170, 168] on link "About" at bounding box center [168, 176] width 20 height 20
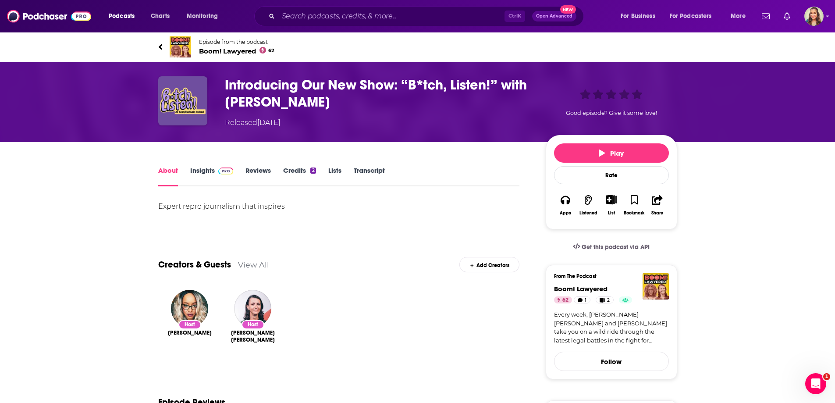
click at [274, 80] on h1 "Introducing Our New Show: “B*tch, Listen!” with Imani Gandy" at bounding box center [378, 93] width 307 height 34
click at [214, 53] on span "Boom! Lawyered 62" at bounding box center [237, 51] width 76 height 8
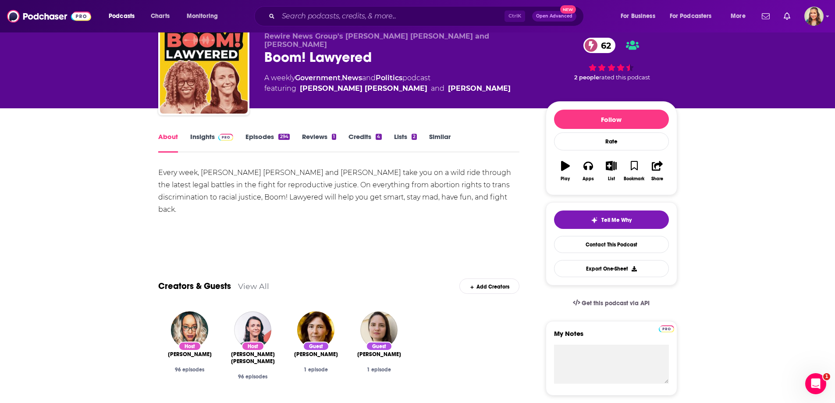
scroll to position [131, 0]
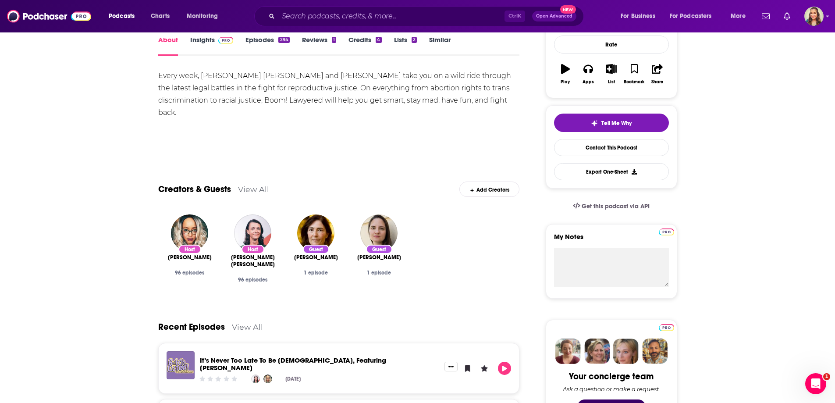
click at [183, 359] on img "It’s Never Too Late To Be Gay, Featuring Franchesca Ramsey" at bounding box center [181, 365] width 28 height 28
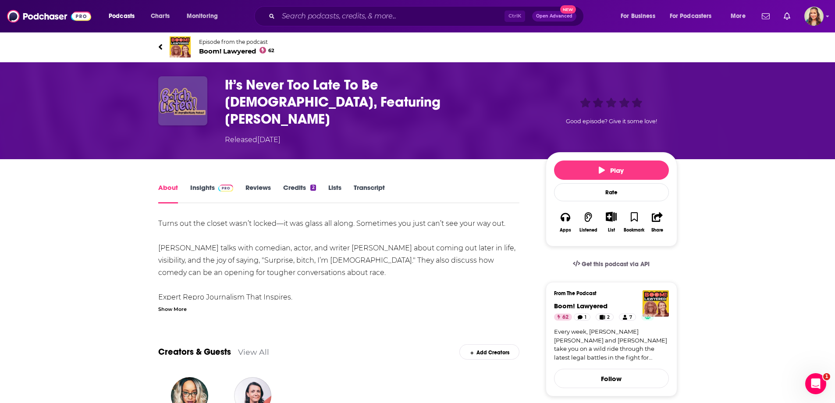
click at [169, 102] on img "It’s Never Too Late To Be Gay, Featuring Franchesca Ramsey" at bounding box center [182, 100] width 49 height 49
click at [172, 102] on img "It’s Never Too Late To Be Gay, Featuring Franchesca Ramsey" at bounding box center [182, 100] width 49 height 49
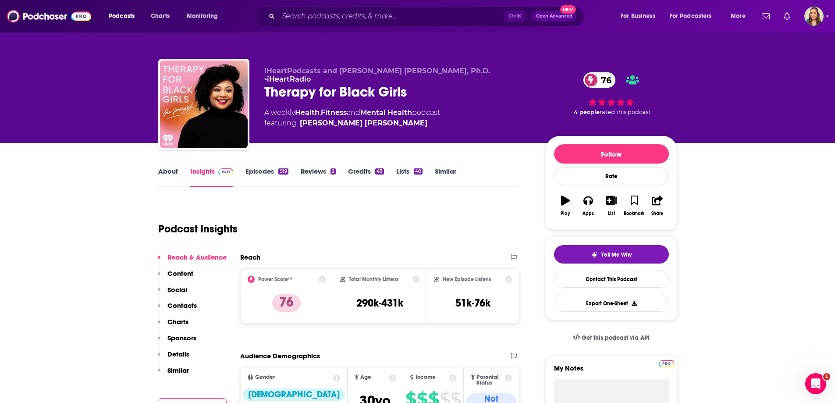
click at [163, 169] on link "About" at bounding box center [168, 177] width 20 height 20
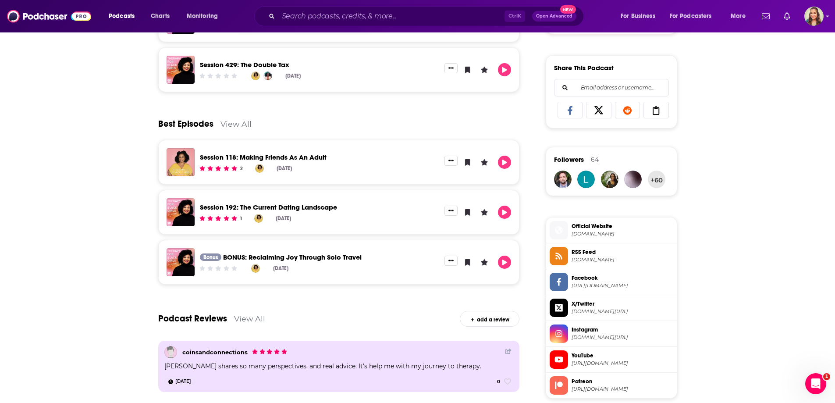
scroll to position [614, 0]
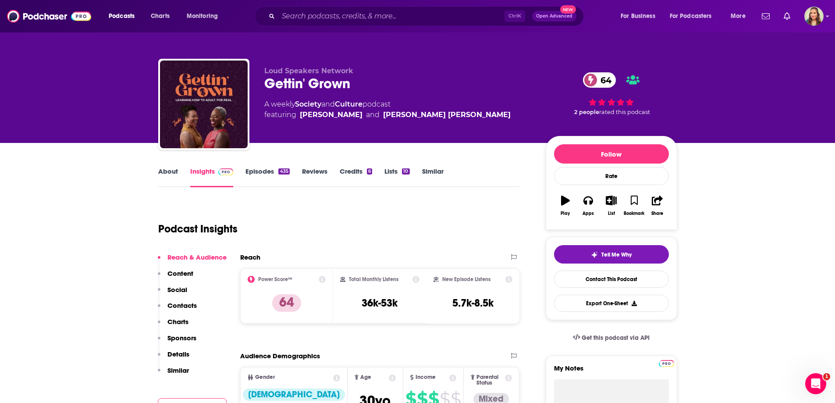
click at [170, 175] on link "About" at bounding box center [168, 177] width 20 height 20
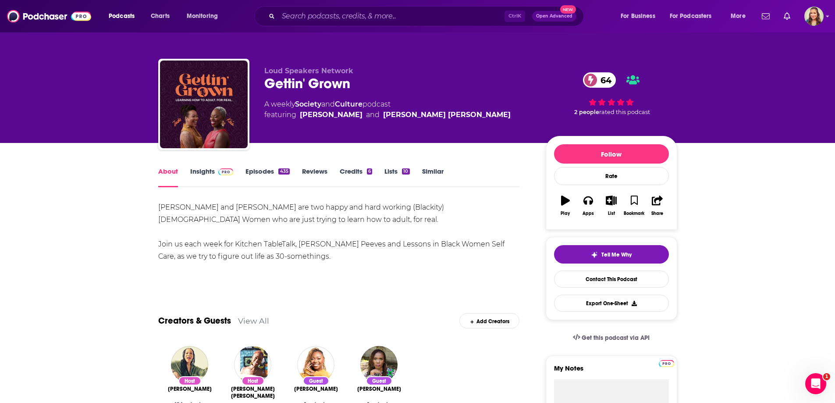
click at [195, 167] on div "About Insights Episodes 435 Reviews Credits 6 Lists 10 Similar" at bounding box center [339, 176] width 362 height 21
click at [197, 170] on link "Insights" at bounding box center [211, 177] width 43 height 20
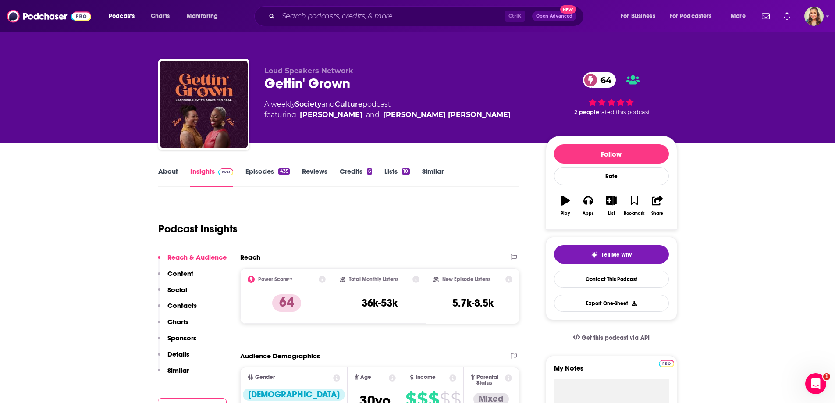
click at [173, 171] on link "About" at bounding box center [168, 177] width 20 height 20
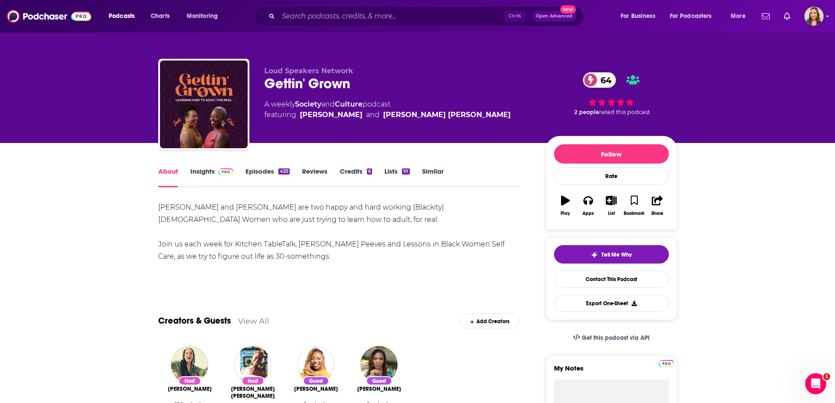
click at [206, 172] on link "Insights" at bounding box center [211, 177] width 43 height 20
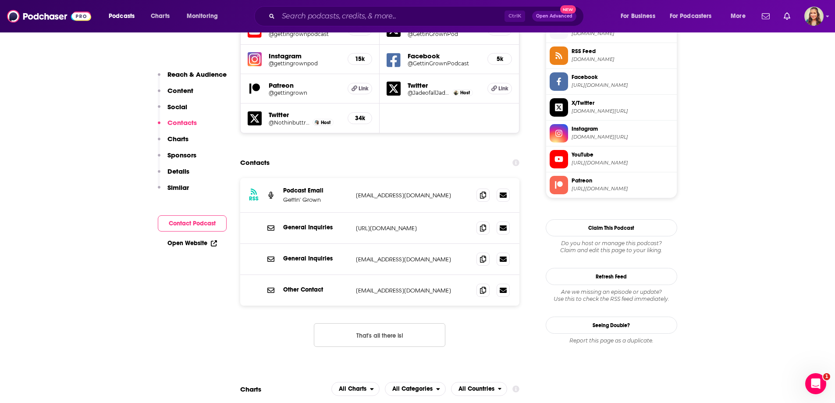
scroll to position [833, 0]
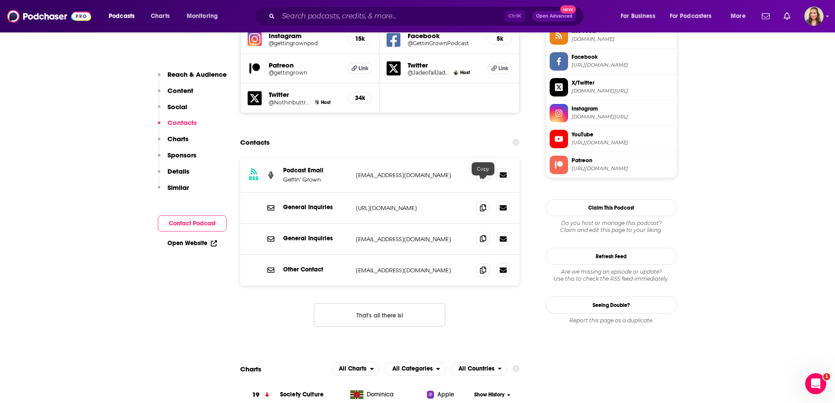
click at [479, 232] on span at bounding box center [482, 238] width 13 height 13
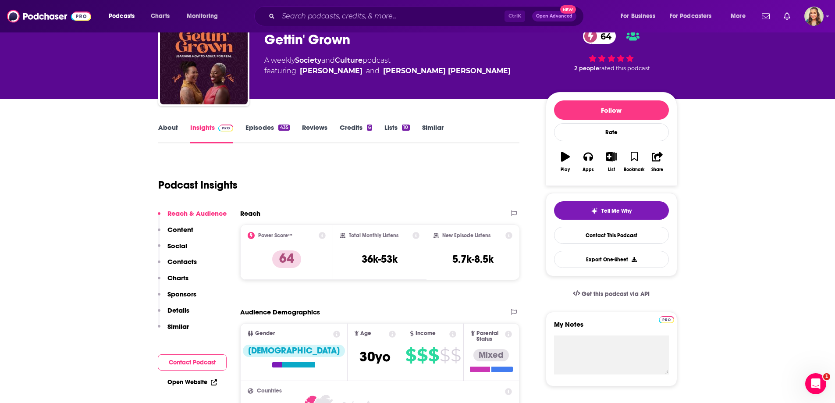
scroll to position [0, 0]
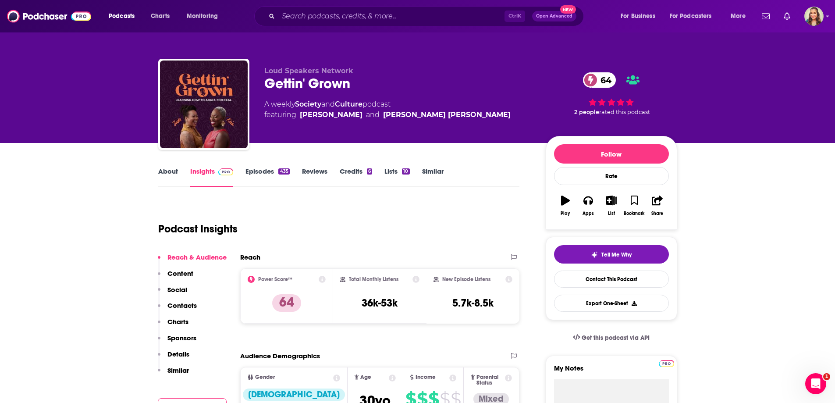
click at [438, 172] on link "Similar" at bounding box center [432, 177] width 21 height 20
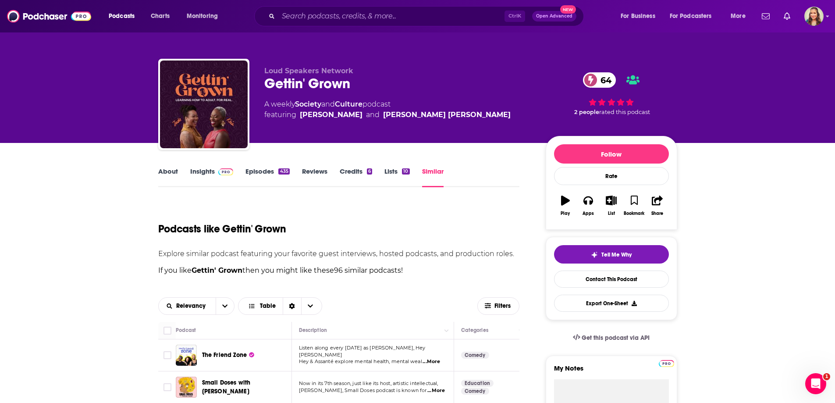
click at [163, 169] on link "About" at bounding box center [168, 177] width 20 height 20
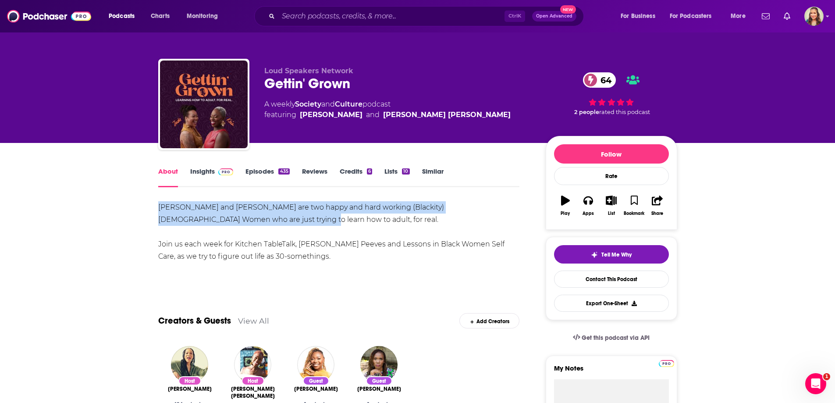
drag, startPoint x: 158, startPoint y: 205, endPoint x: 214, endPoint y: 217, distance: 57.2
click at [214, 217] on div "Keia and Jade are two happy and hard working (Blackity) Black Women who are jus…" at bounding box center [339, 231] width 362 height 61
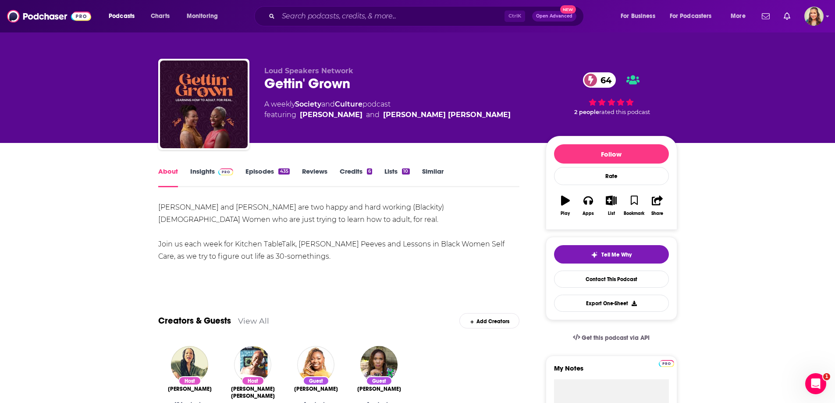
click at [208, 174] on link "Insights" at bounding box center [211, 177] width 43 height 20
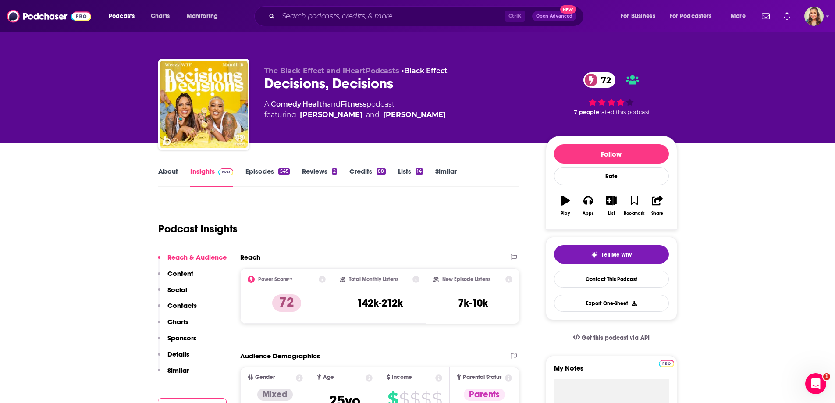
click at [446, 175] on link "Similar" at bounding box center [445, 177] width 21 height 20
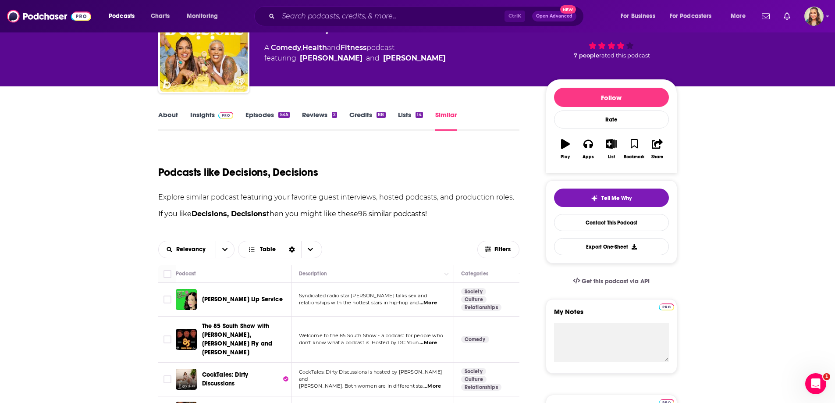
scroll to position [131, 0]
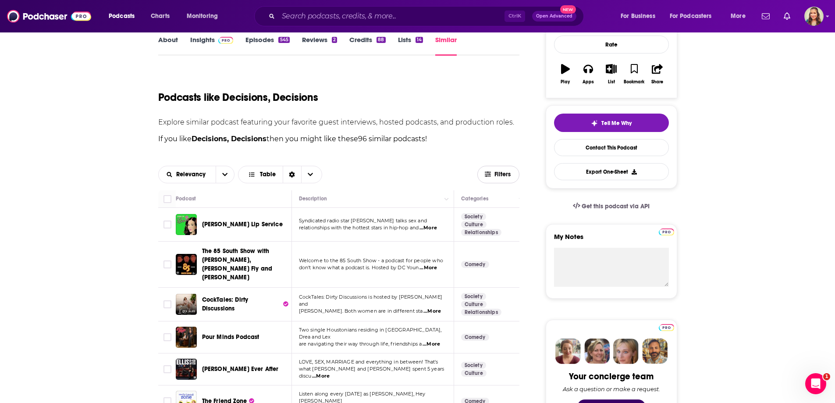
click at [503, 174] on span "Filters" at bounding box center [503, 174] width 18 height 6
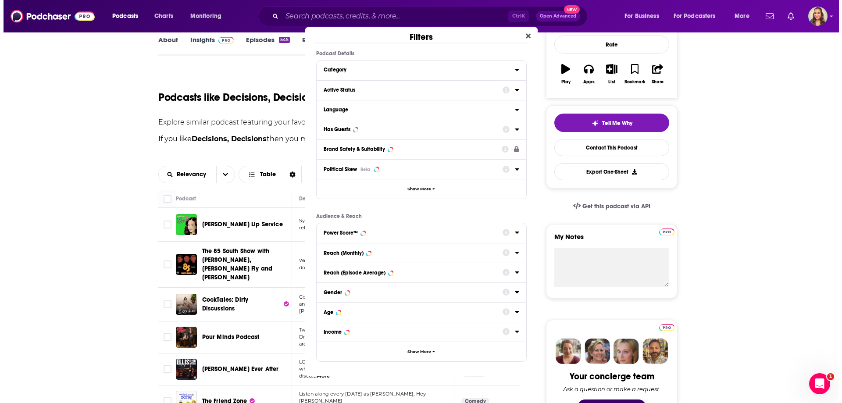
scroll to position [0, 0]
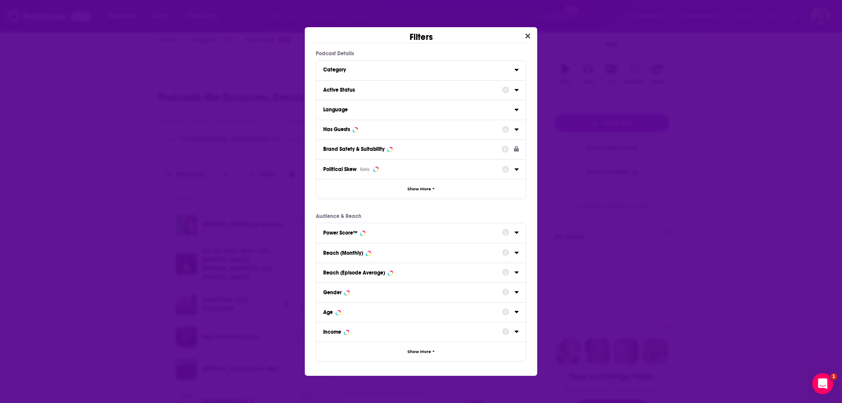
click at [516, 133] on div "Dialog" at bounding box center [510, 129] width 17 height 11
click at [517, 128] on icon "Dialog" at bounding box center [516, 129] width 4 height 7
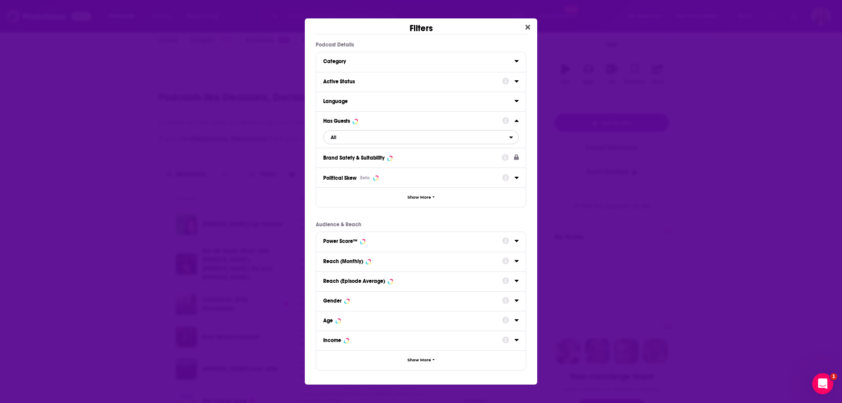
click at [367, 137] on span "All" at bounding box center [415, 136] width 185 height 11
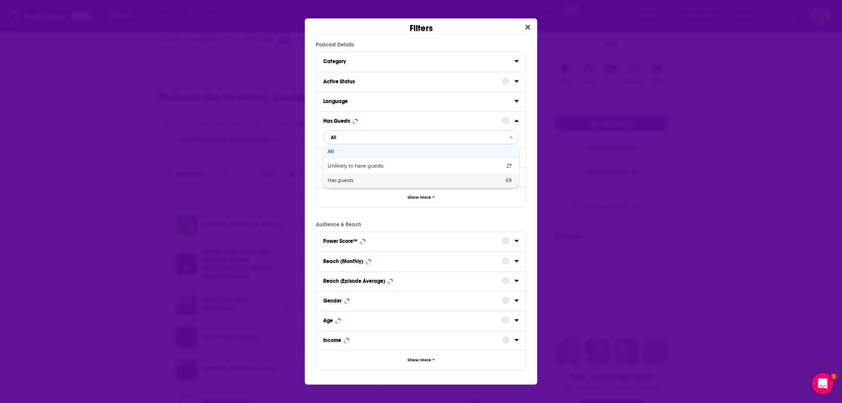
click at [364, 176] on div "Has guests 69" at bounding box center [420, 180] width 195 height 14
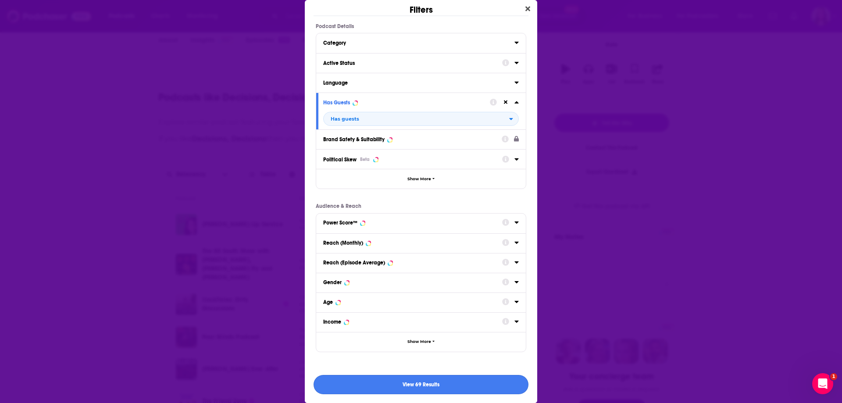
click at [421, 383] on button "View 69 Results" at bounding box center [420, 385] width 215 height 20
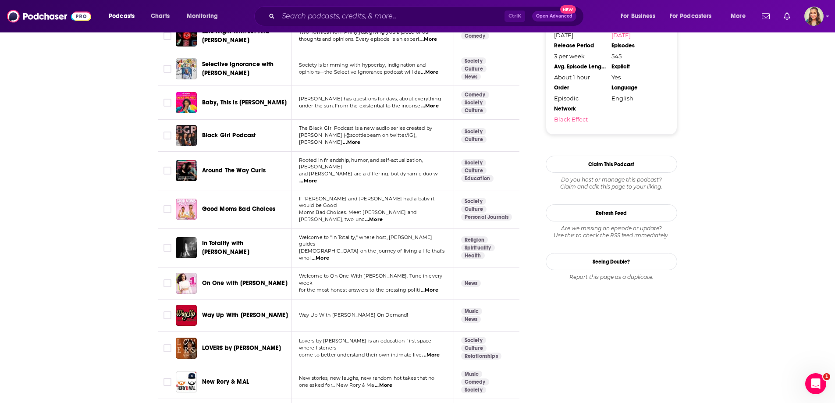
scroll to position [964, 0]
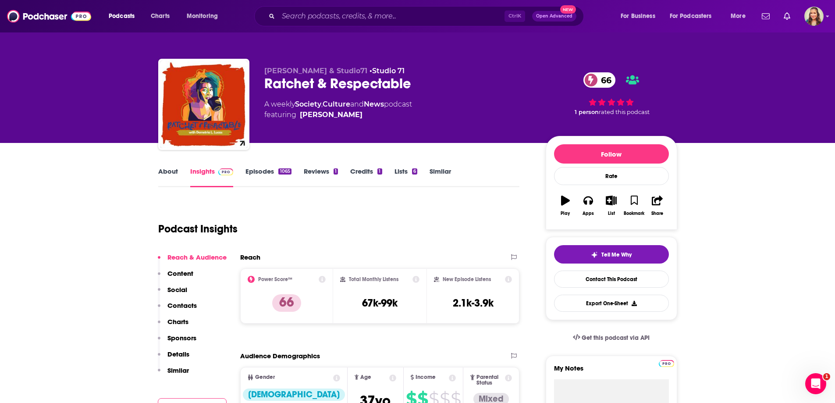
click at [171, 171] on link "About" at bounding box center [168, 177] width 20 height 20
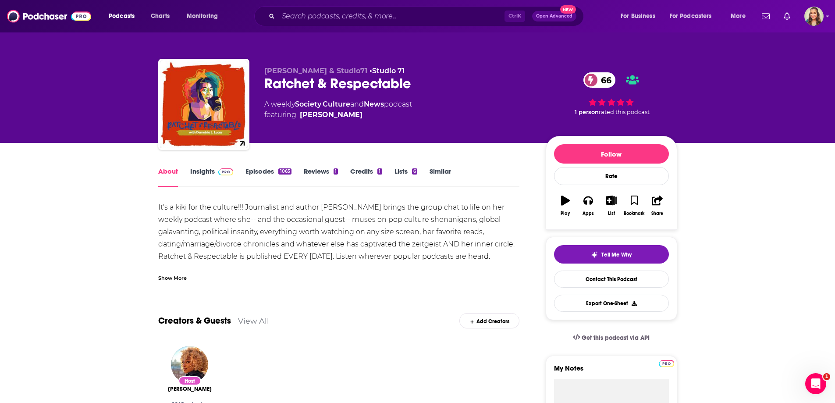
click at [199, 171] on link "Insights" at bounding box center [211, 177] width 43 height 20
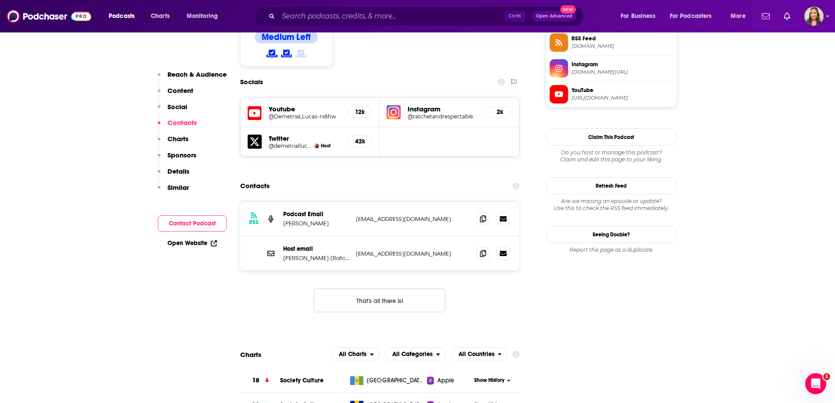
scroll to position [745, 0]
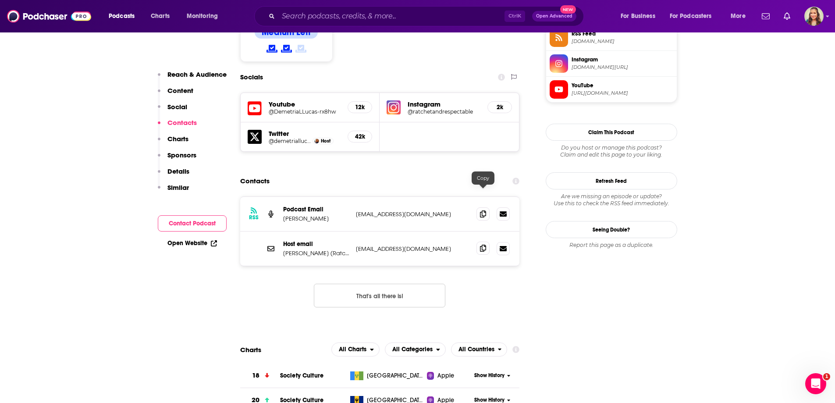
click at [481, 245] on icon at bounding box center [483, 248] width 6 height 7
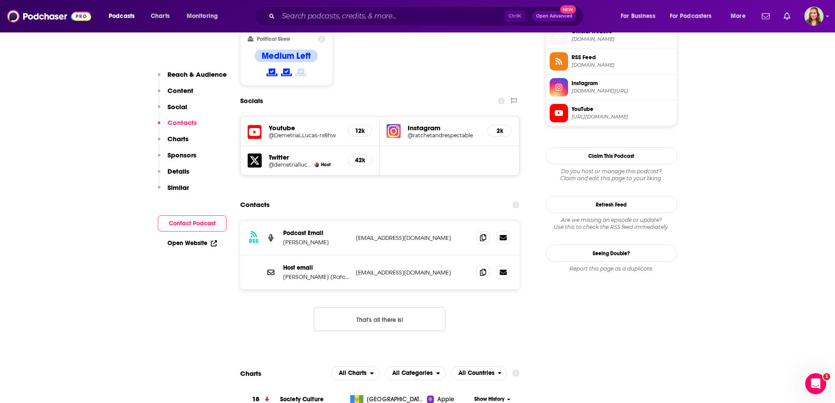
scroll to position [701, 0]
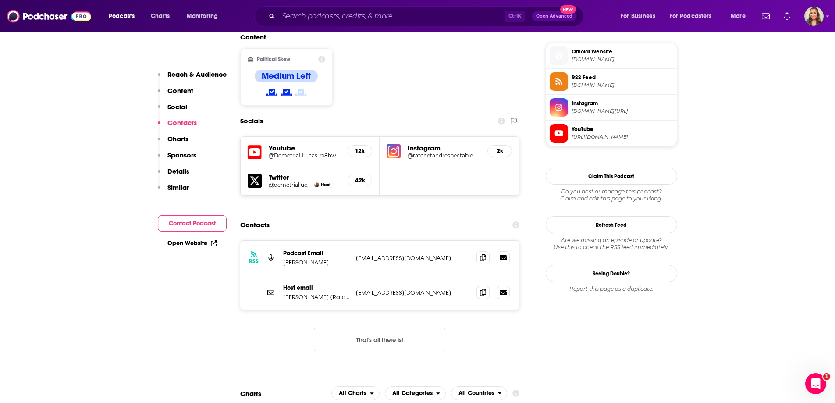
click at [290, 259] on p "[PERSON_NAME]" at bounding box center [316, 262] width 66 height 7
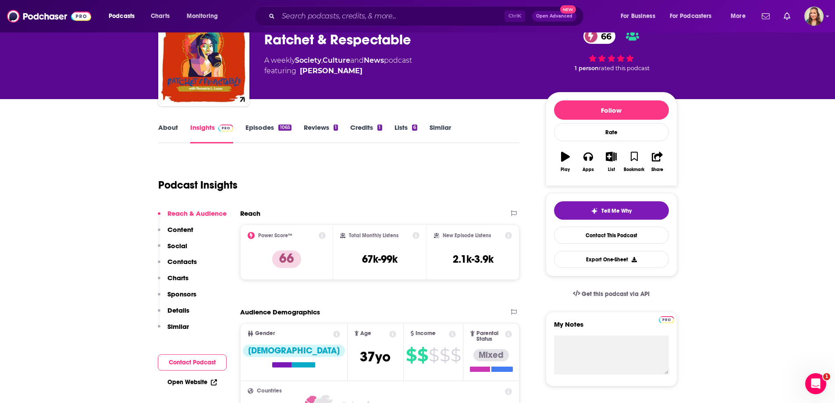
scroll to position [0, 0]
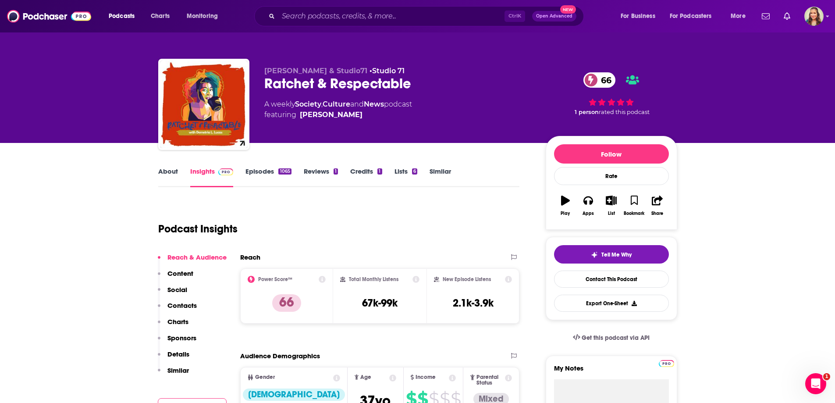
click at [163, 173] on link "About" at bounding box center [168, 177] width 20 height 20
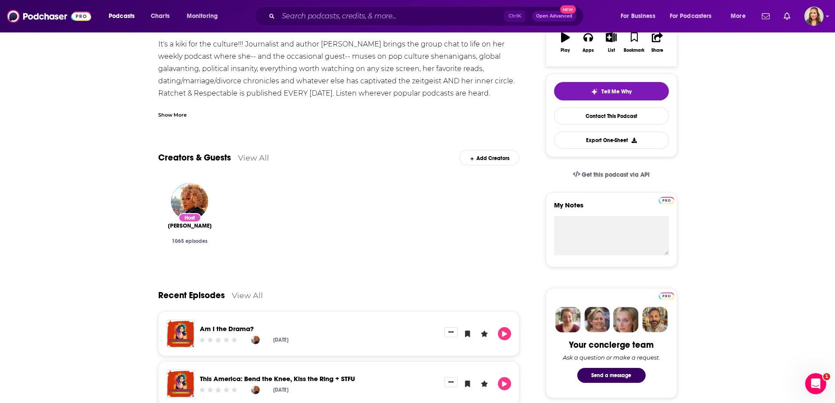
scroll to position [88, 0]
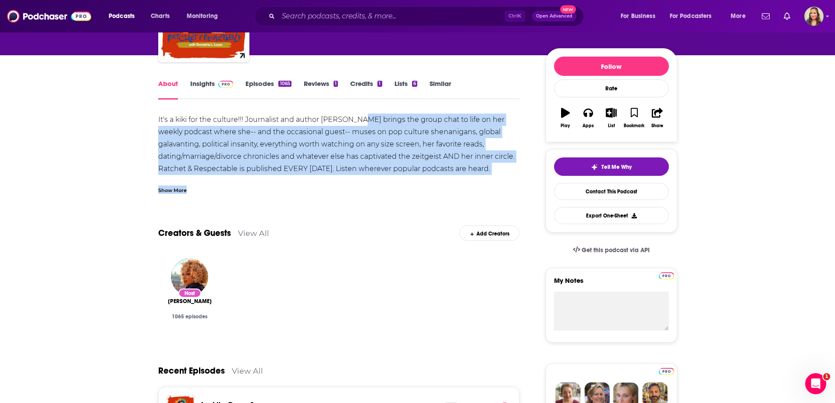
drag, startPoint x: 437, startPoint y: 136, endPoint x: 474, endPoint y: 178, distance: 55.5
click at [474, 178] on div "It's a kiki for the culture!!! Journalist and author [PERSON_NAME] brings the g…" at bounding box center [339, 154] width 362 height 80
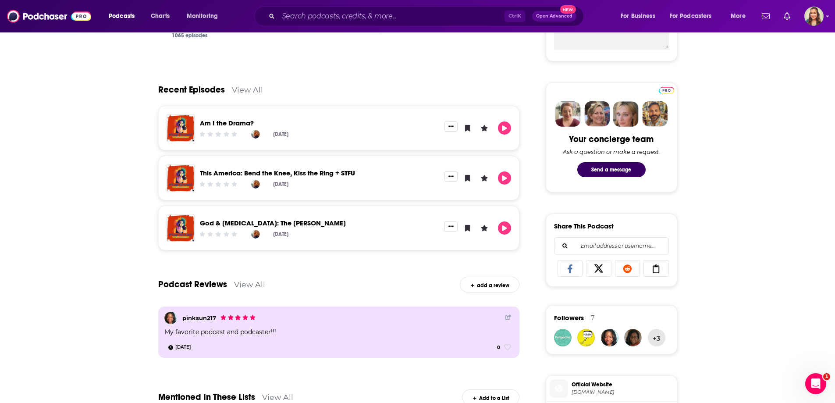
scroll to position [220, 0]
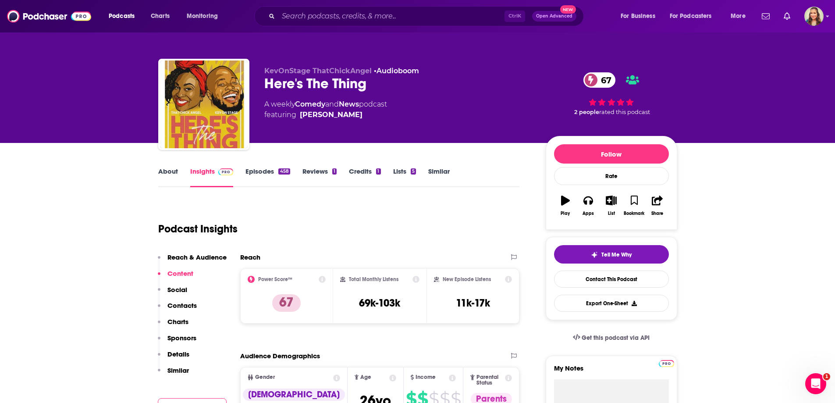
click at [168, 174] on link "About" at bounding box center [168, 177] width 20 height 20
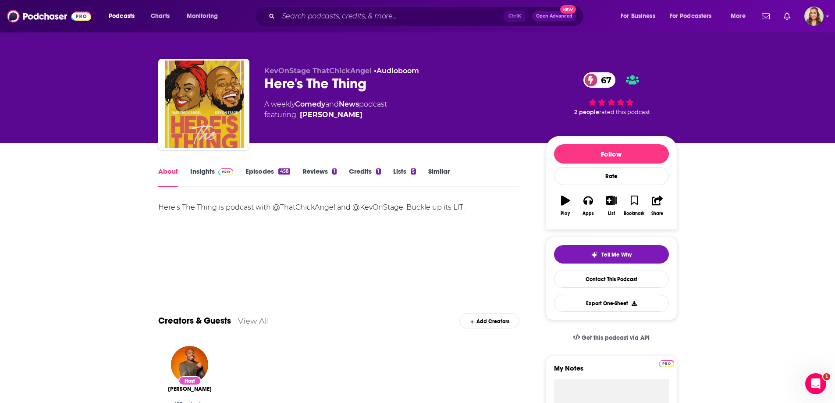
click at [437, 170] on link "Similar" at bounding box center [438, 177] width 21 height 20
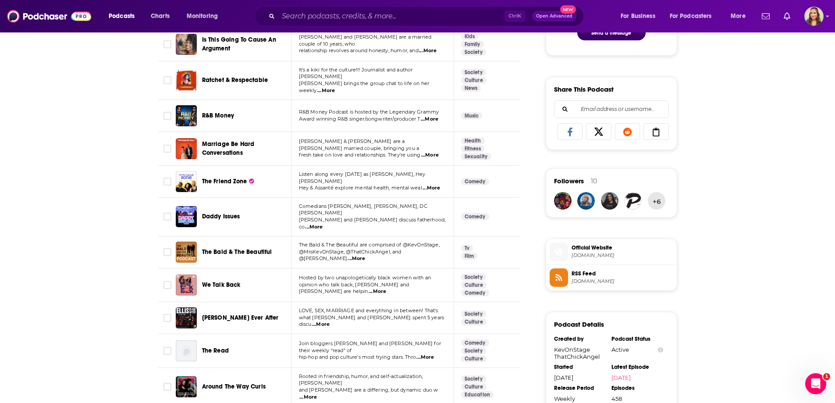
scroll to position [526, 0]
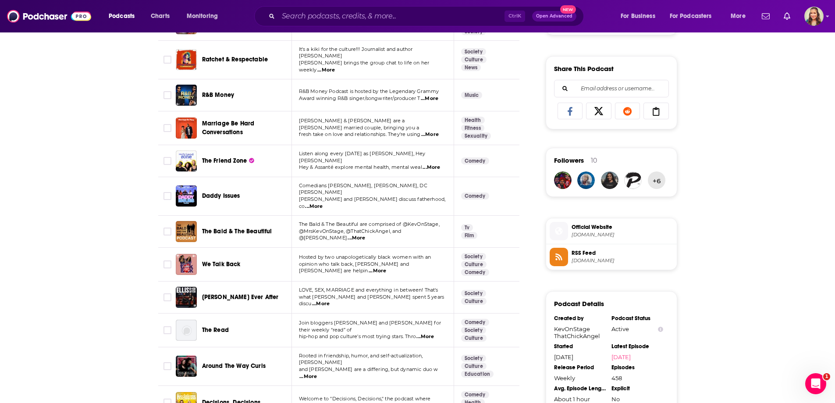
click at [386, 267] on span "...More" at bounding box center [378, 270] width 18 height 7
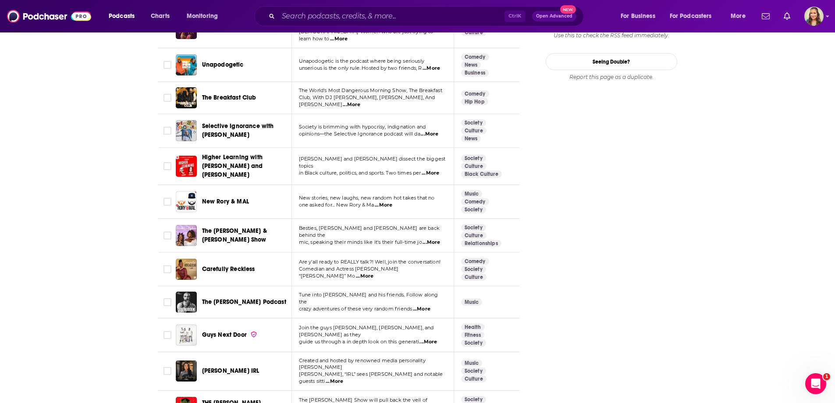
scroll to position [1052, 0]
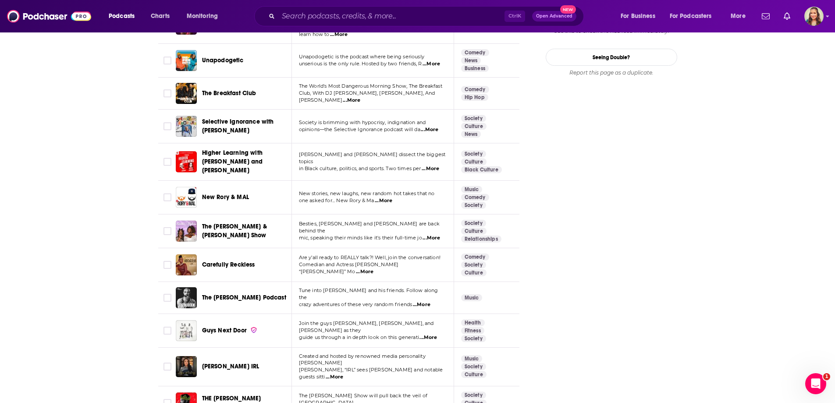
click at [434, 165] on span "...More" at bounding box center [431, 168] width 18 height 7
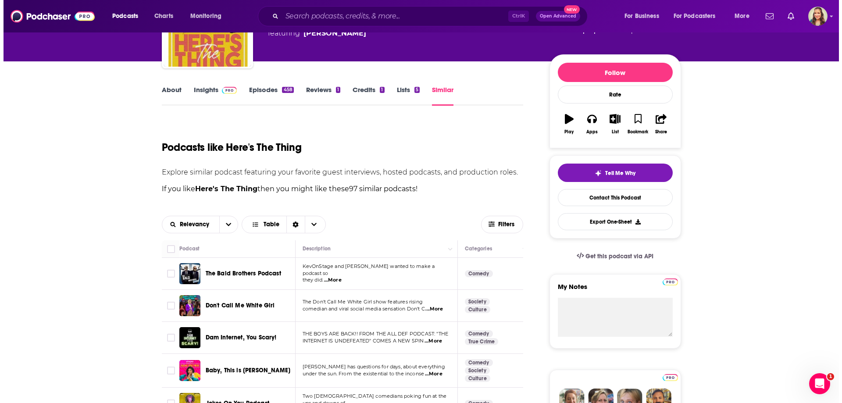
scroll to position [0, 0]
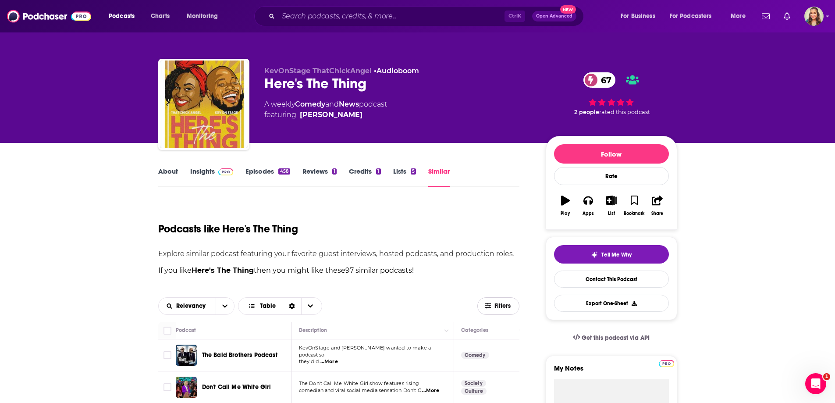
click at [497, 305] on span "Filters" at bounding box center [503, 306] width 18 height 6
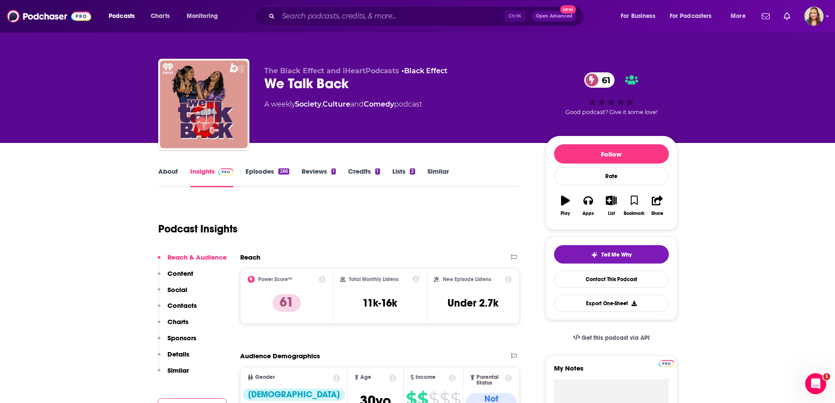
click at [160, 175] on link "About" at bounding box center [168, 177] width 20 height 20
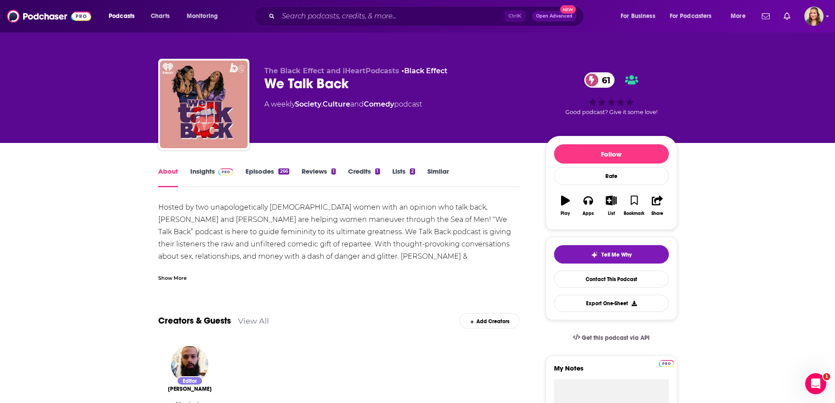
click at [197, 171] on link "Insights" at bounding box center [211, 177] width 43 height 20
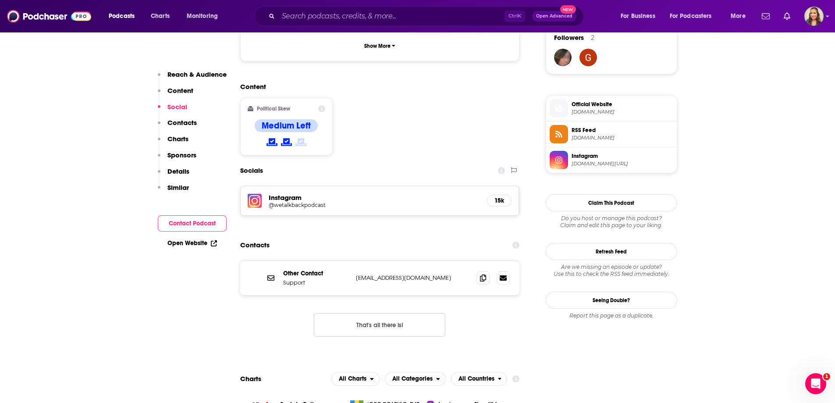
scroll to position [657, 0]
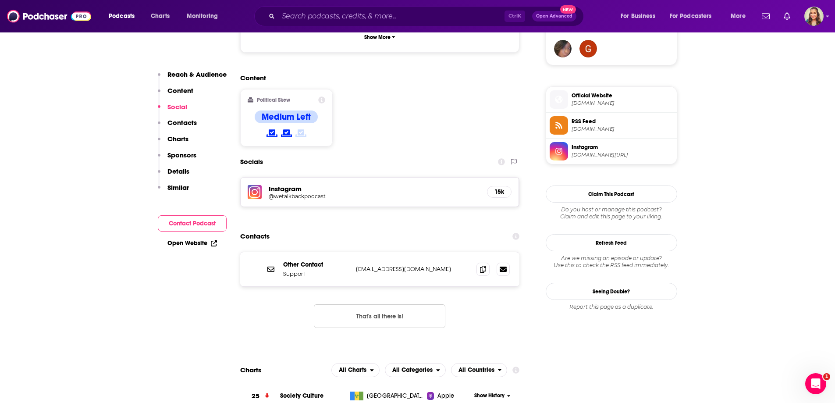
click at [313, 193] on h5 "@wetalkbackpodcast" at bounding box center [339, 196] width 140 height 7
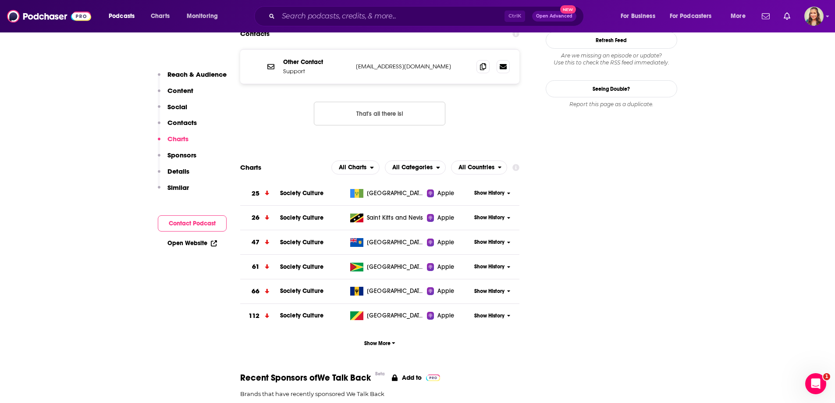
scroll to position [920, 0]
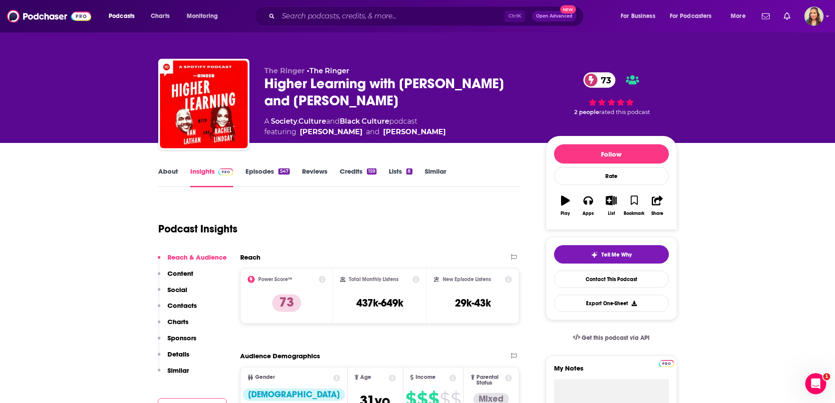
click at [433, 169] on link "Similar" at bounding box center [435, 177] width 21 height 20
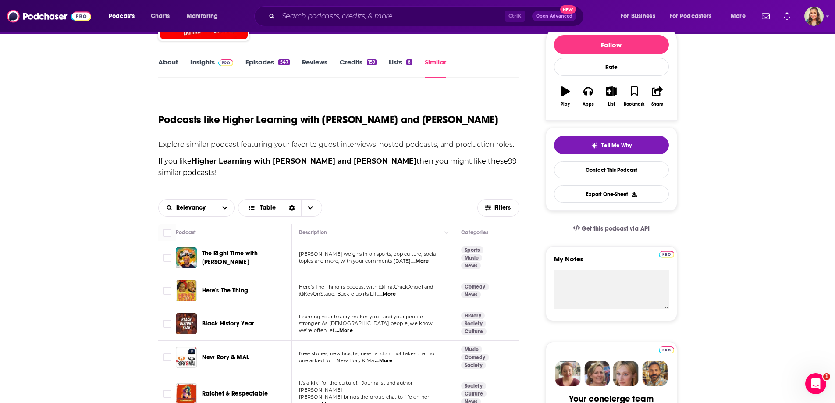
scroll to position [175, 0]
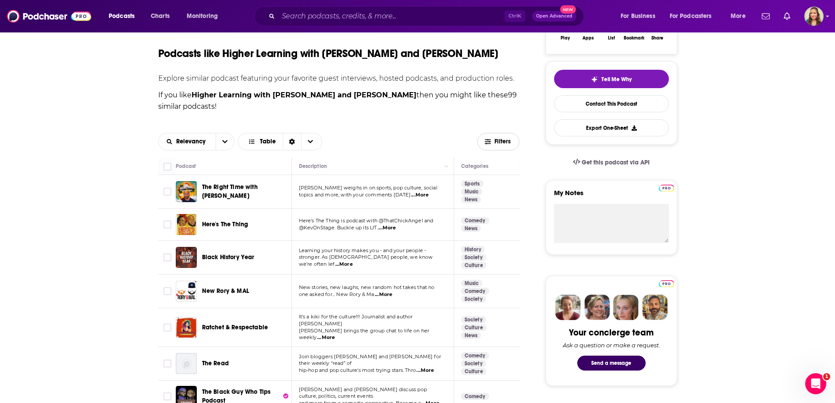
click at [493, 141] on span "Filters" at bounding box center [498, 141] width 41 height 7
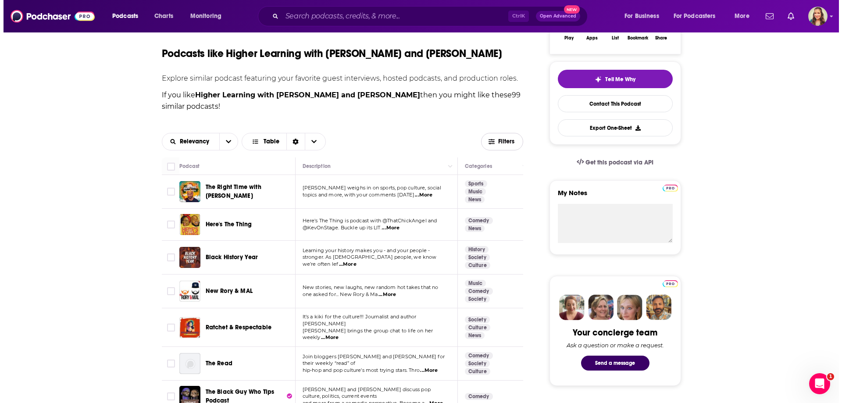
scroll to position [0, 0]
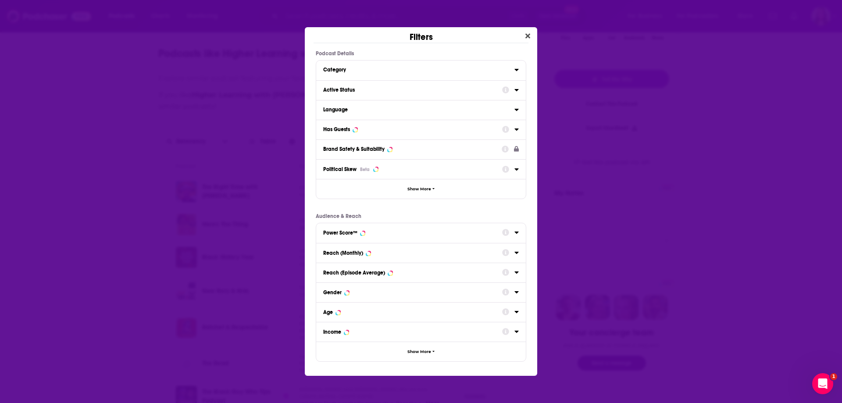
click at [518, 131] on icon "Dialog" at bounding box center [516, 129] width 4 height 7
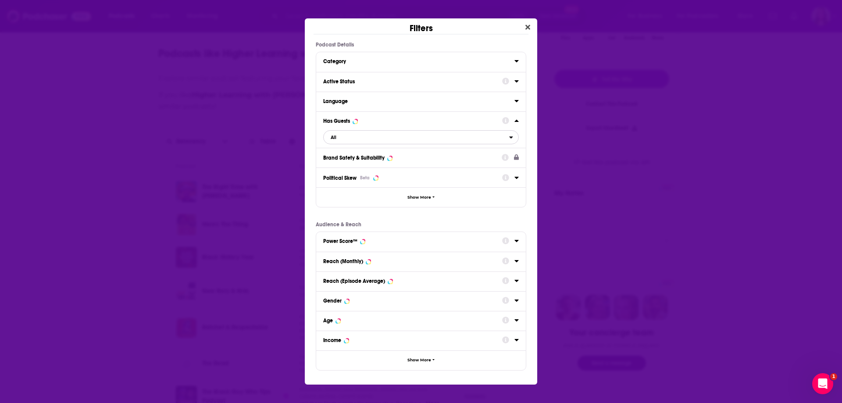
click at [380, 138] on span "All" at bounding box center [415, 136] width 185 height 11
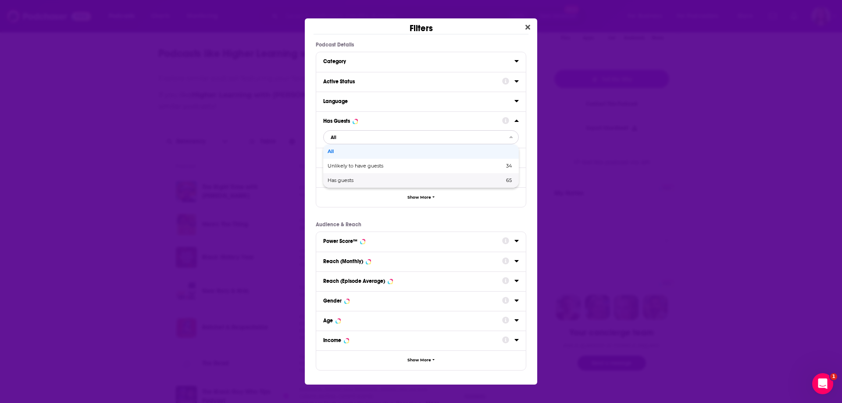
click at [364, 175] on div "Has guests 65" at bounding box center [420, 180] width 195 height 14
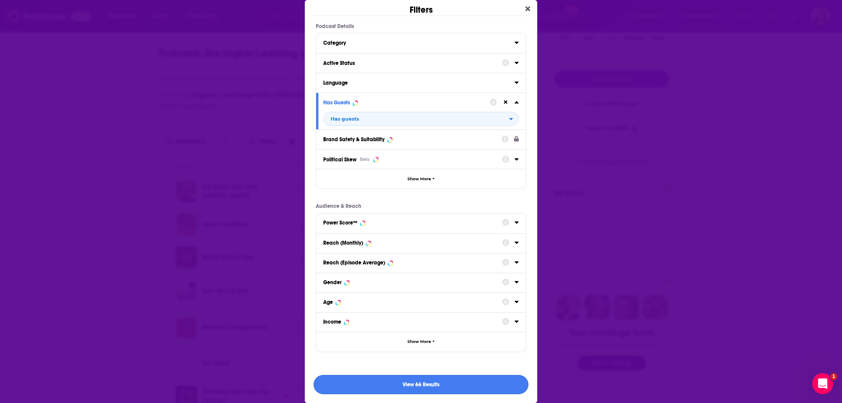
click at [405, 384] on button "View 66 Results" at bounding box center [420, 385] width 215 height 20
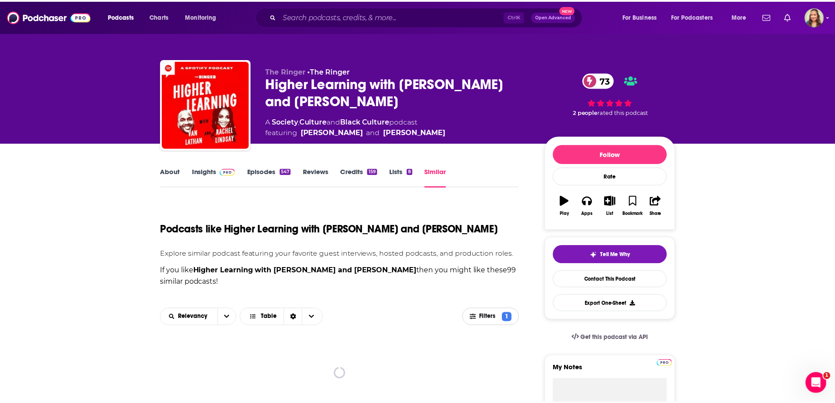
scroll to position [175, 0]
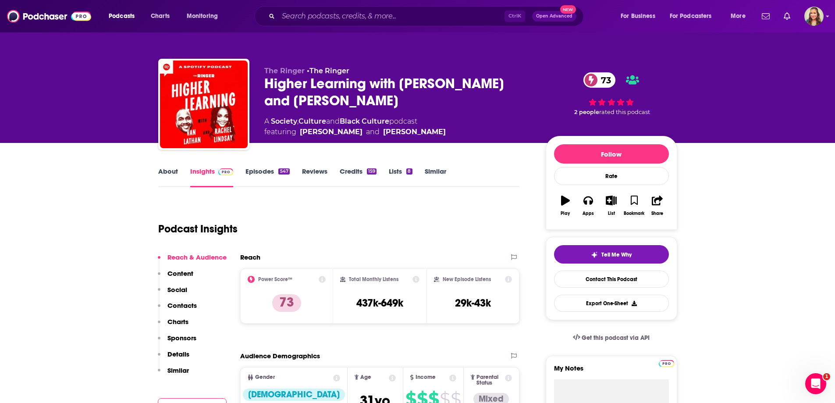
click at [168, 170] on link "About" at bounding box center [168, 177] width 20 height 20
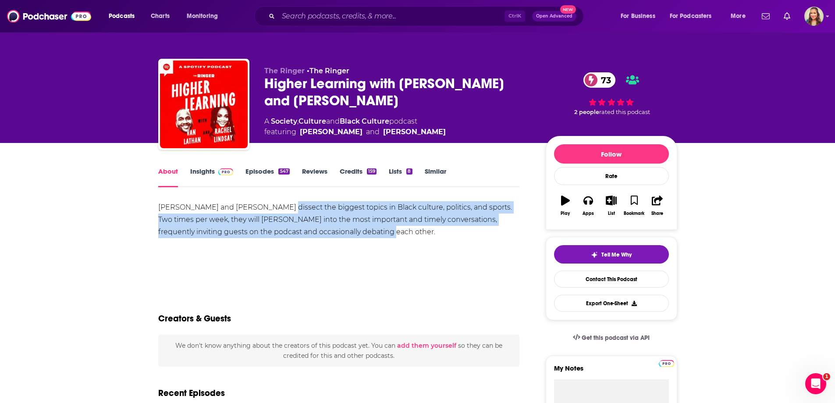
drag, startPoint x: 379, startPoint y: 227, endPoint x: 398, endPoint y: 250, distance: 29.9
click at [398, 250] on div "[PERSON_NAME] and [PERSON_NAME] dissect the biggest topics in Black culture, po…" at bounding box center [339, 231] width 362 height 61
click at [398, 250] on div "Van Lathan and Rachel Lindsay dissect the biggest topics in Black culture, poli…" at bounding box center [339, 231] width 362 height 61
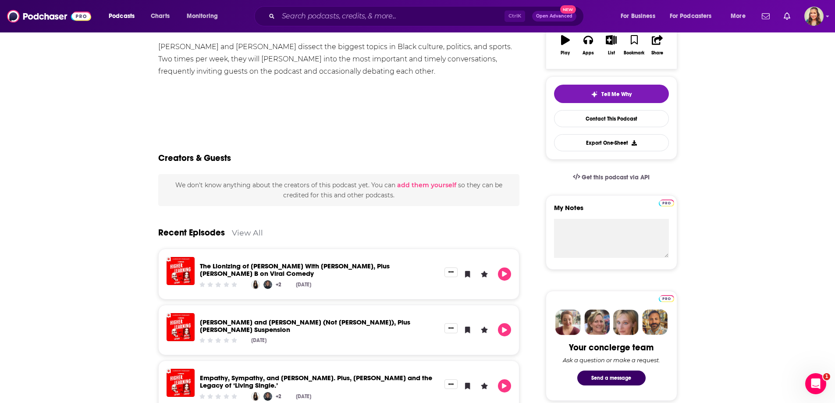
scroll to position [263, 0]
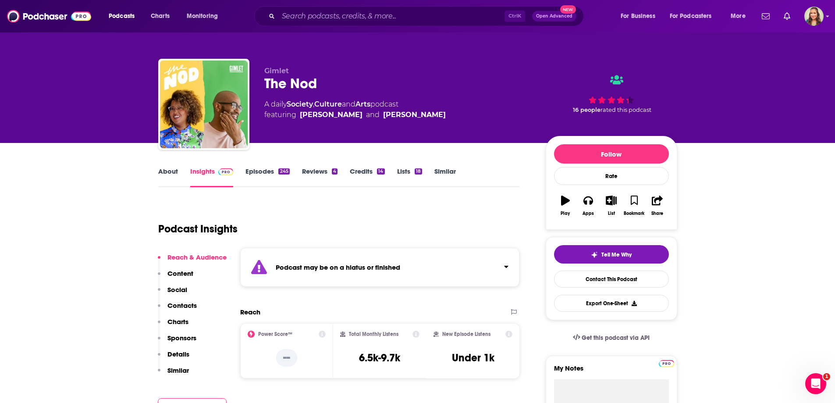
click at [162, 174] on link "About" at bounding box center [168, 177] width 20 height 20
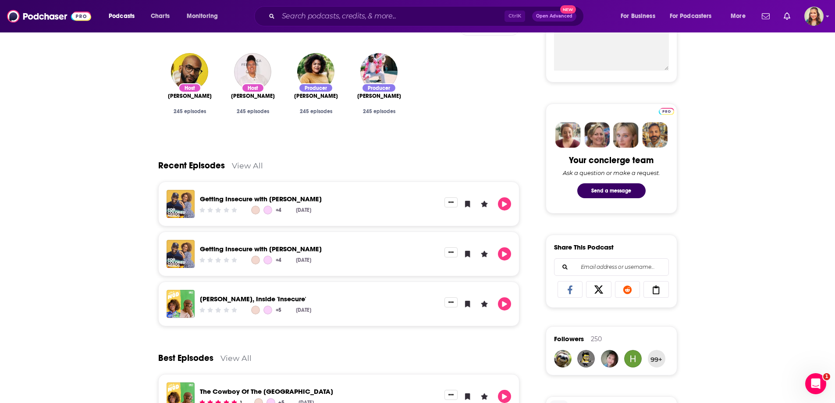
scroll to position [351, 0]
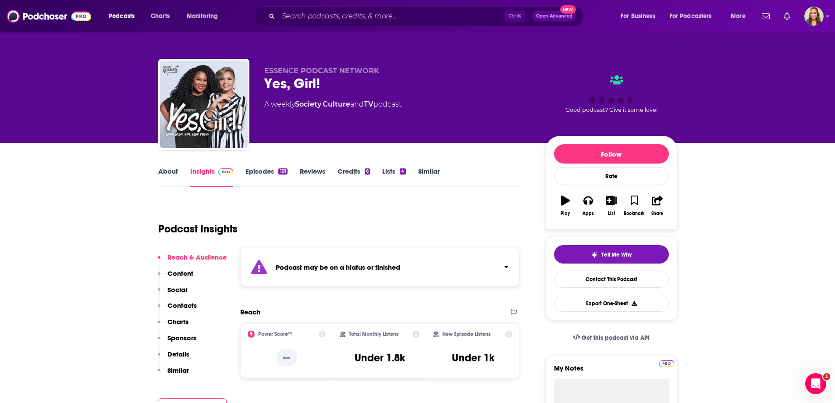
click at [170, 172] on link "About" at bounding box center [168, 177] width 20 height 20
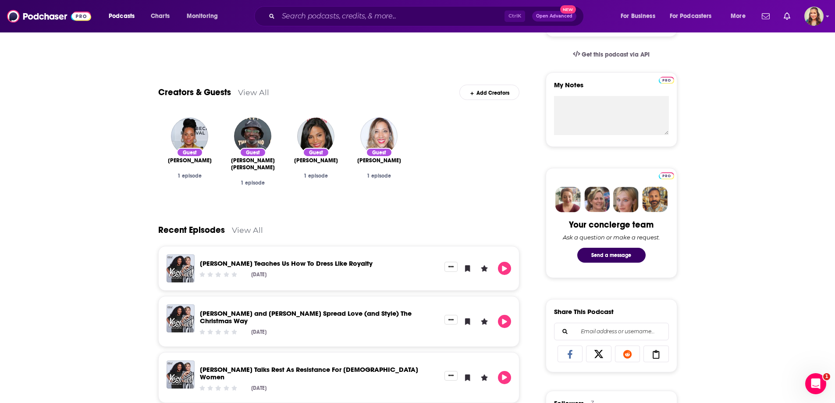
scroll to position [351, 0]
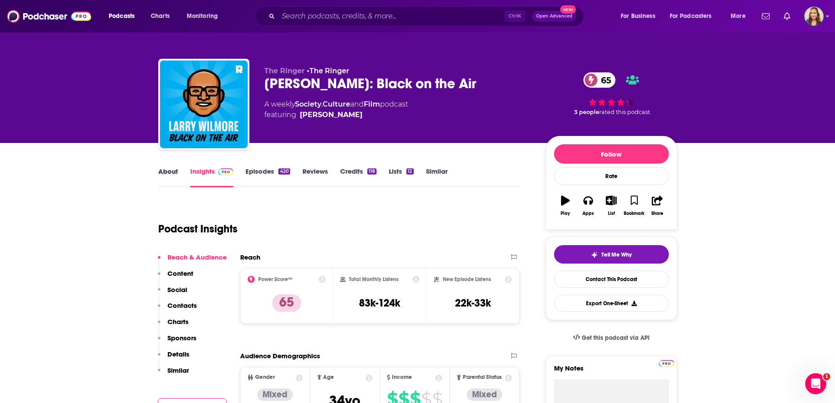
click at [181, 169] on div "About" at bounding box center [174, 177] width 32 height 20
click at [174, 169] on link "About" at bounding box center [168, 177] width 20 height 20
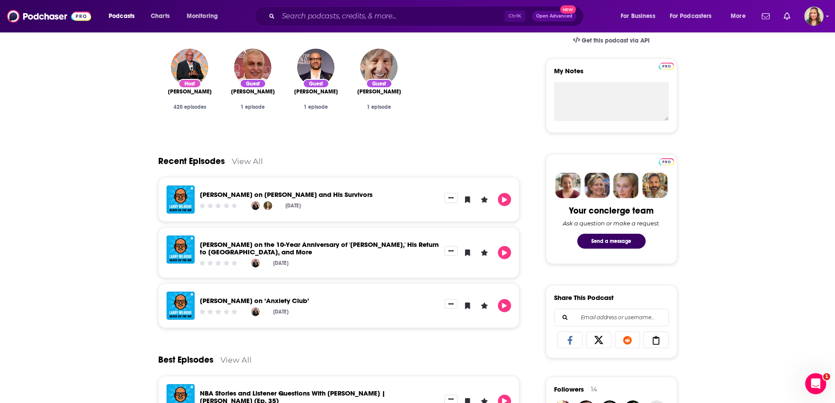
scroll to position [351, 0]
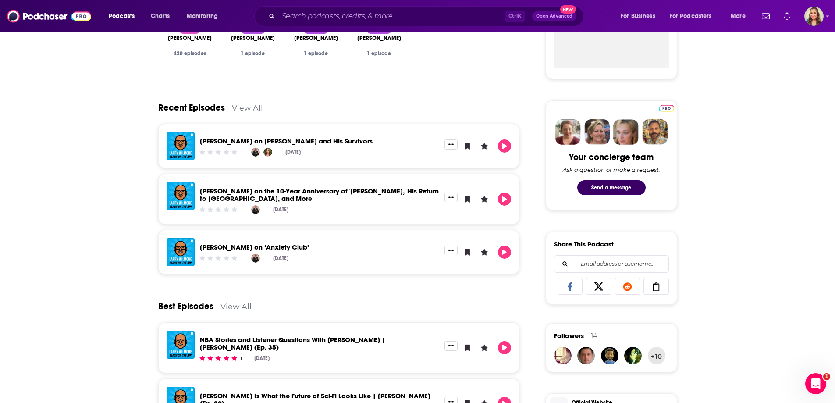
click at [241, 110] on link "View All" at bounding box center [247, 107] width 31 height 9
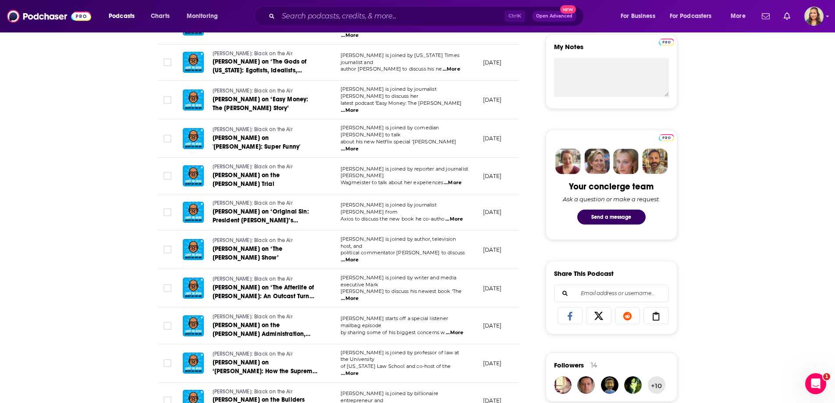
scroll to position [351, 0]
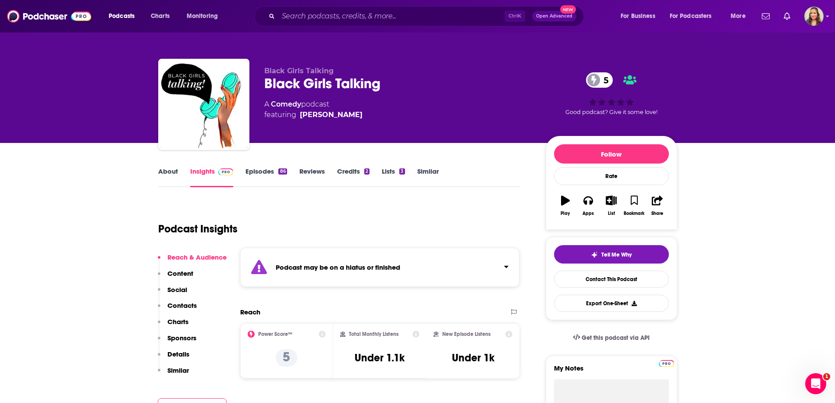
click at [171, 175] on link "About" at bounding box center [168, 177] width 20 height 20
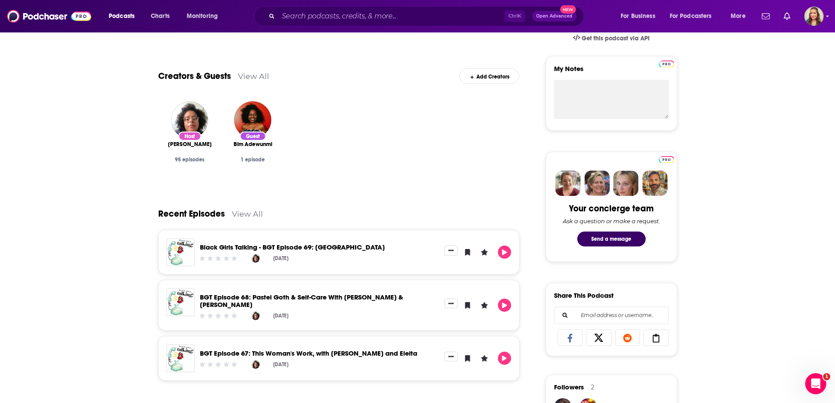
scroll to position [307, 0]
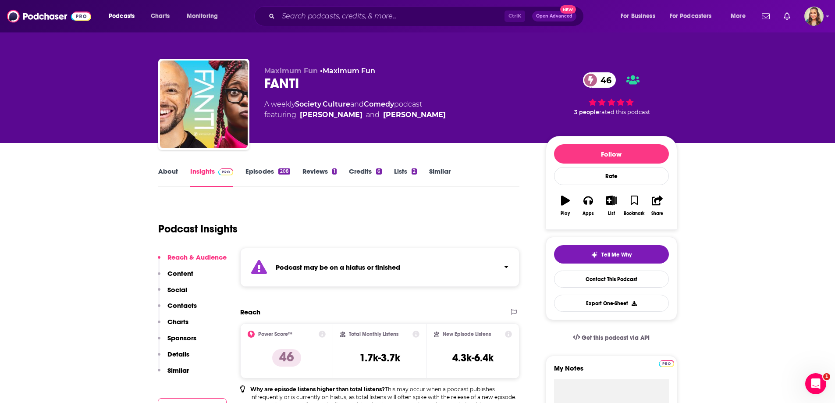
click at [164, 177] on link "About" at bounding box center [168, 177] width 20 height 20
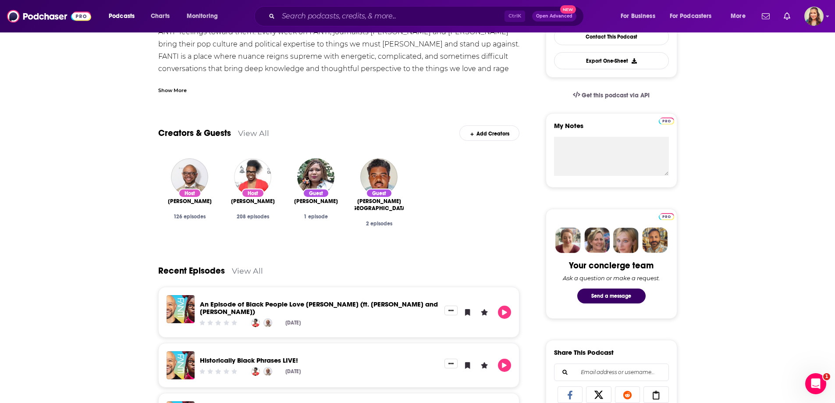
scroll to position [394, 0]
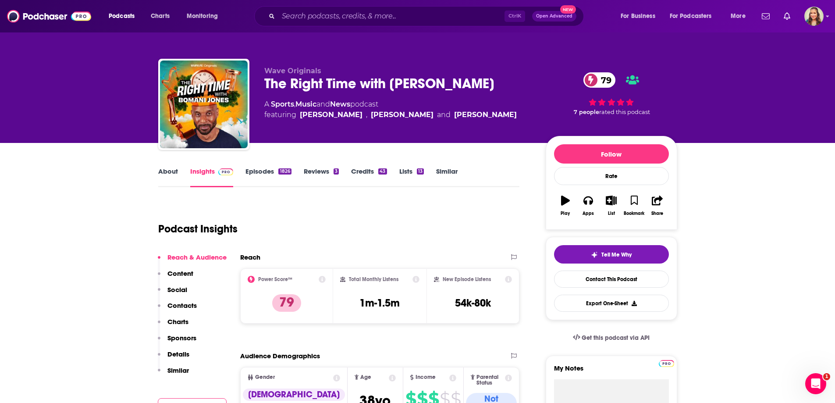
click at [160, 172] on link "About" at bounding box center [168, 177] width 20 height 20
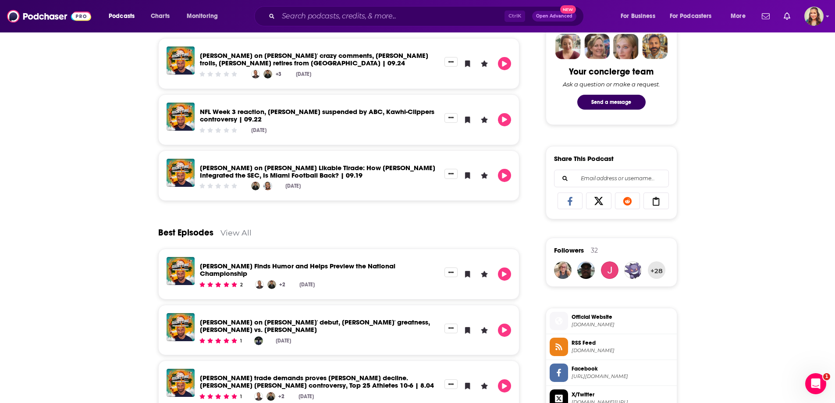
scroll to position [438, 0]
